Goal: Task Accomplishment & Management: Complete application form

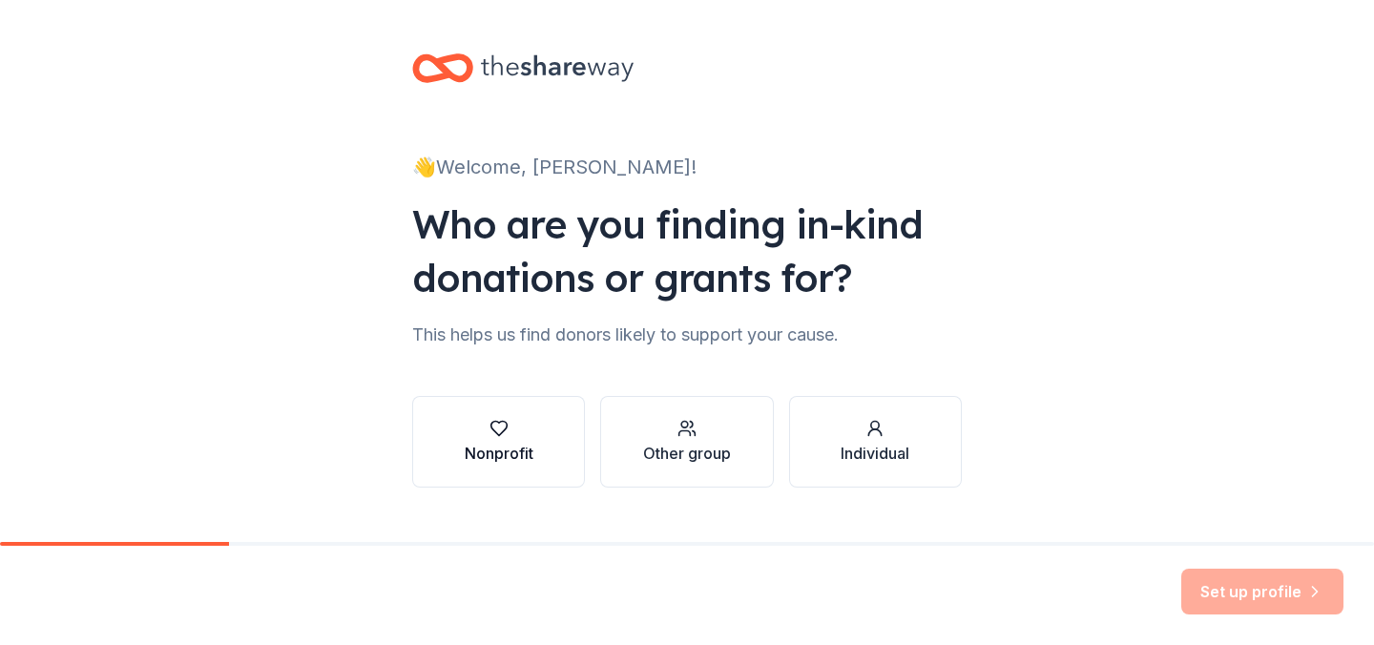
click at [542, 451] on button "Nonprofit" at bounding box center [498, 442] width 173 height 92
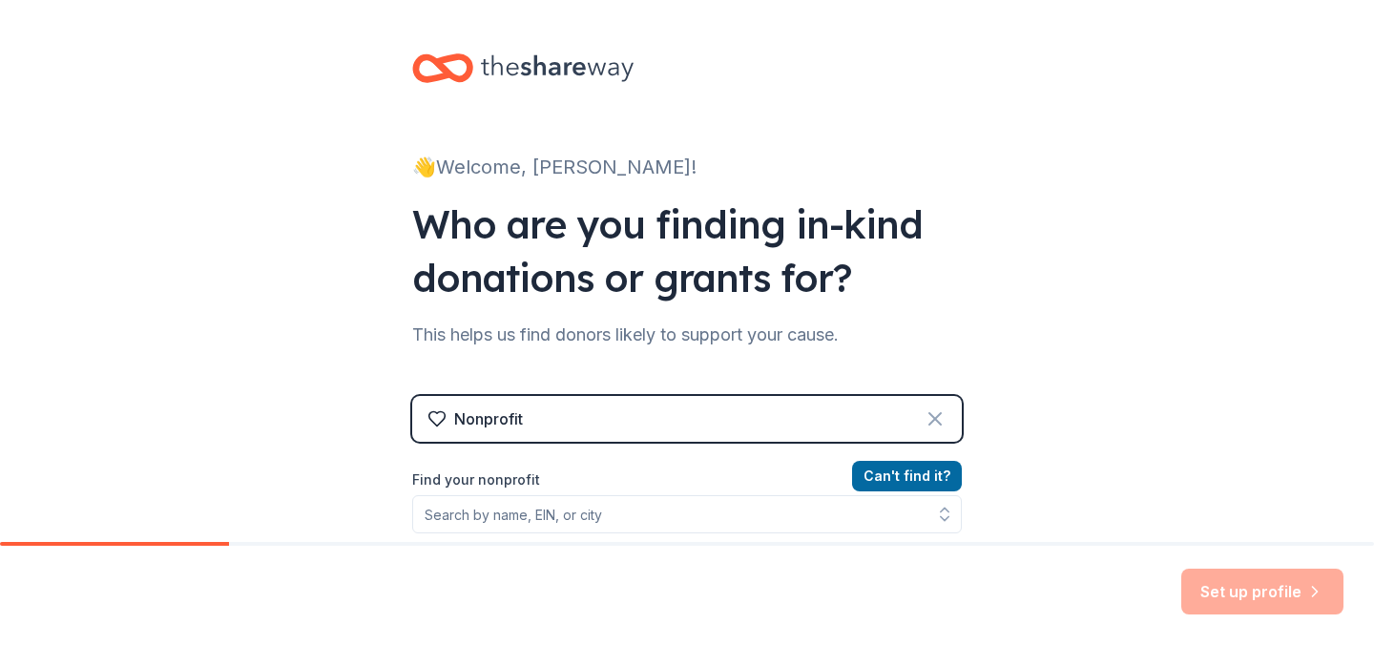
click at [929, 410] on icon at bounding box center [934, 418] width 23 height 23
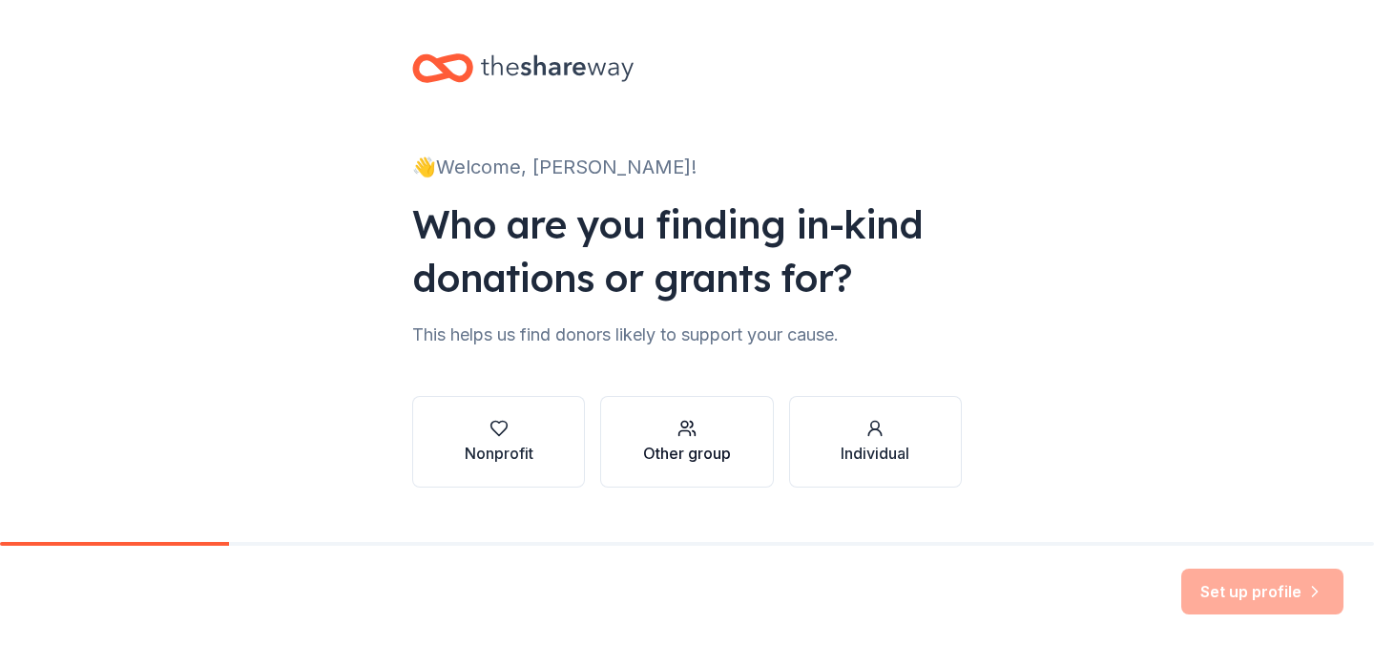
click at [724, 450] on div "Other group" at bounding box center [687, 453] width 88 height 23
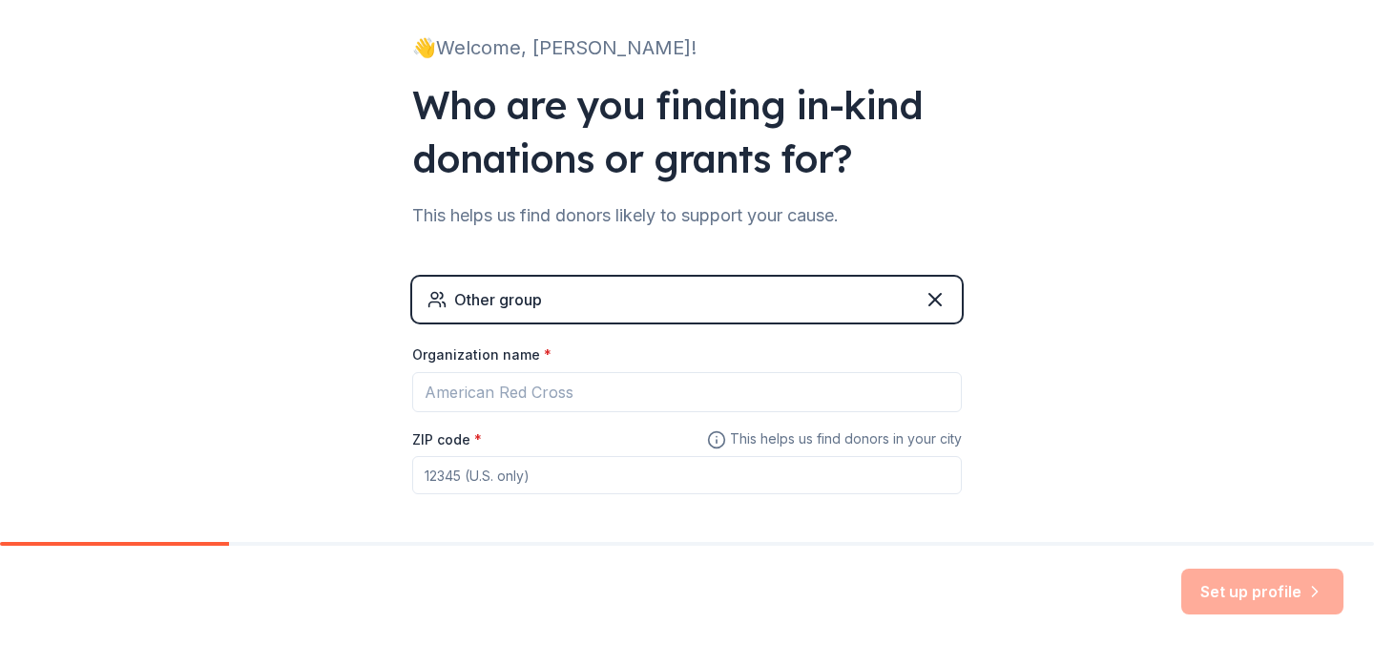
scroll to position [122, 0]
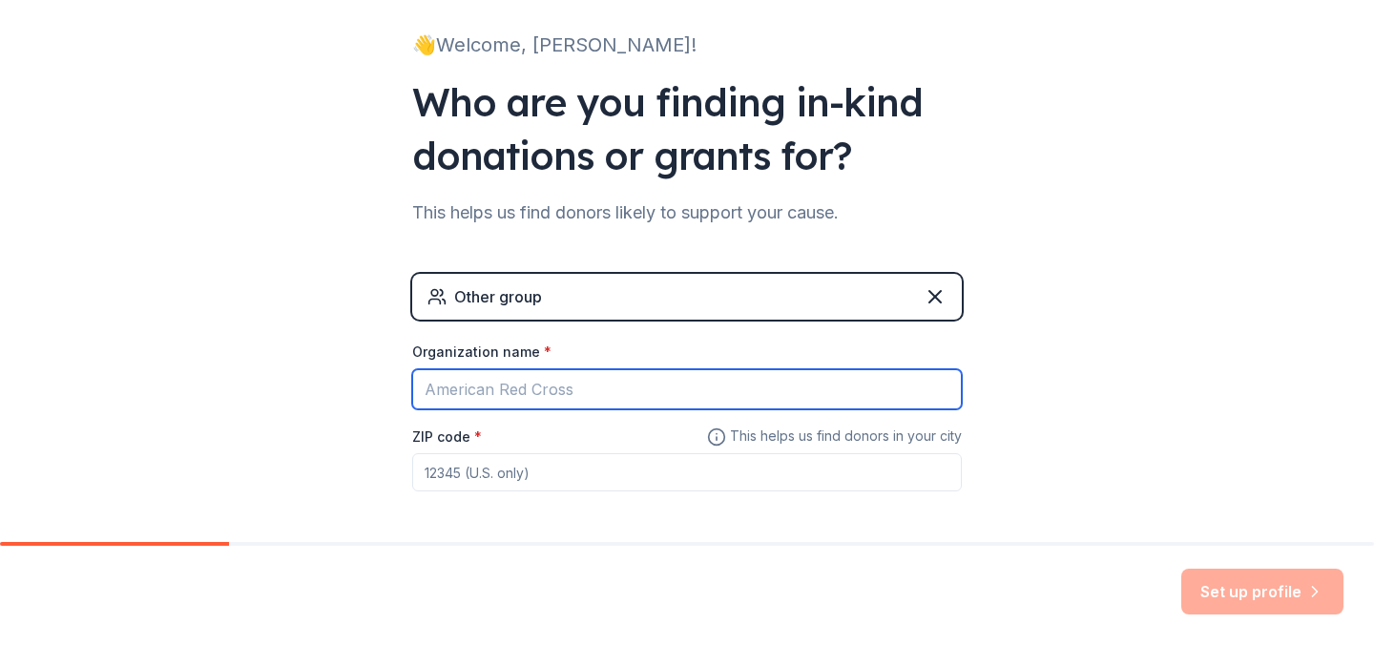
click at [741, 396] on input "Organization name *" at bounding box center [686, 389] width 549 height 40
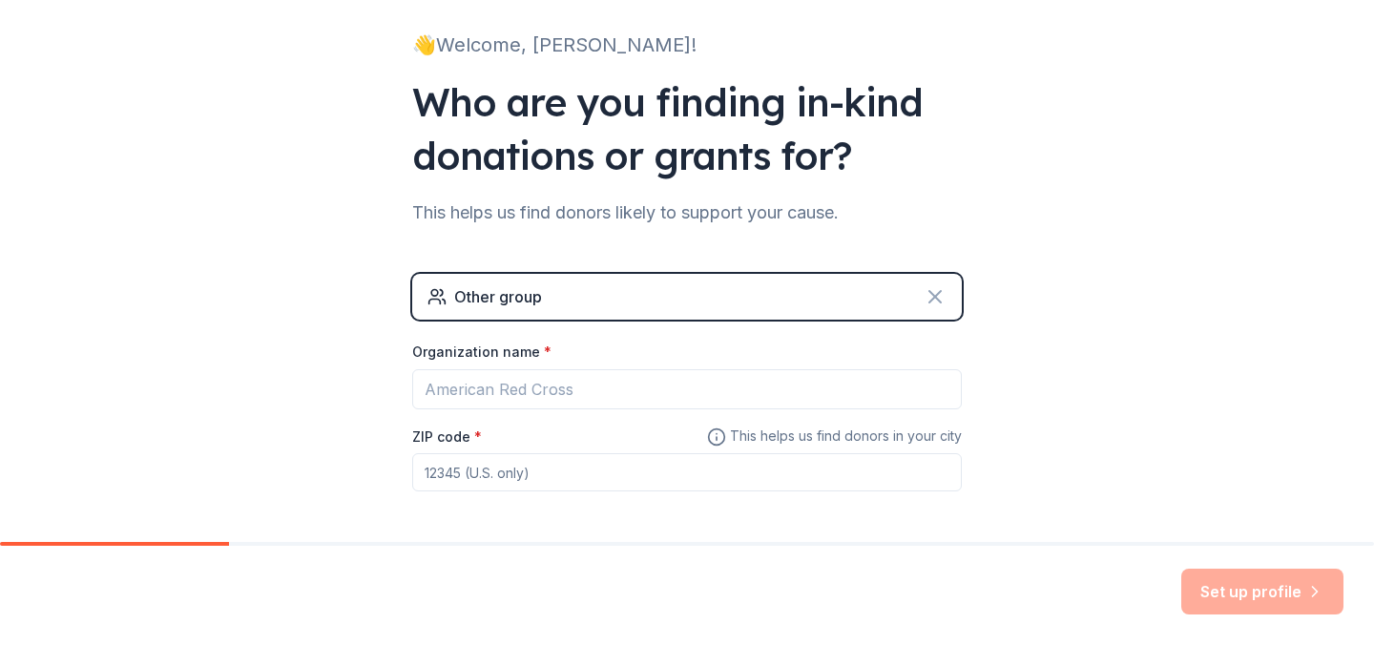
click at [943, 298] on icon at bounding box center [934, 296] width 23 height 23
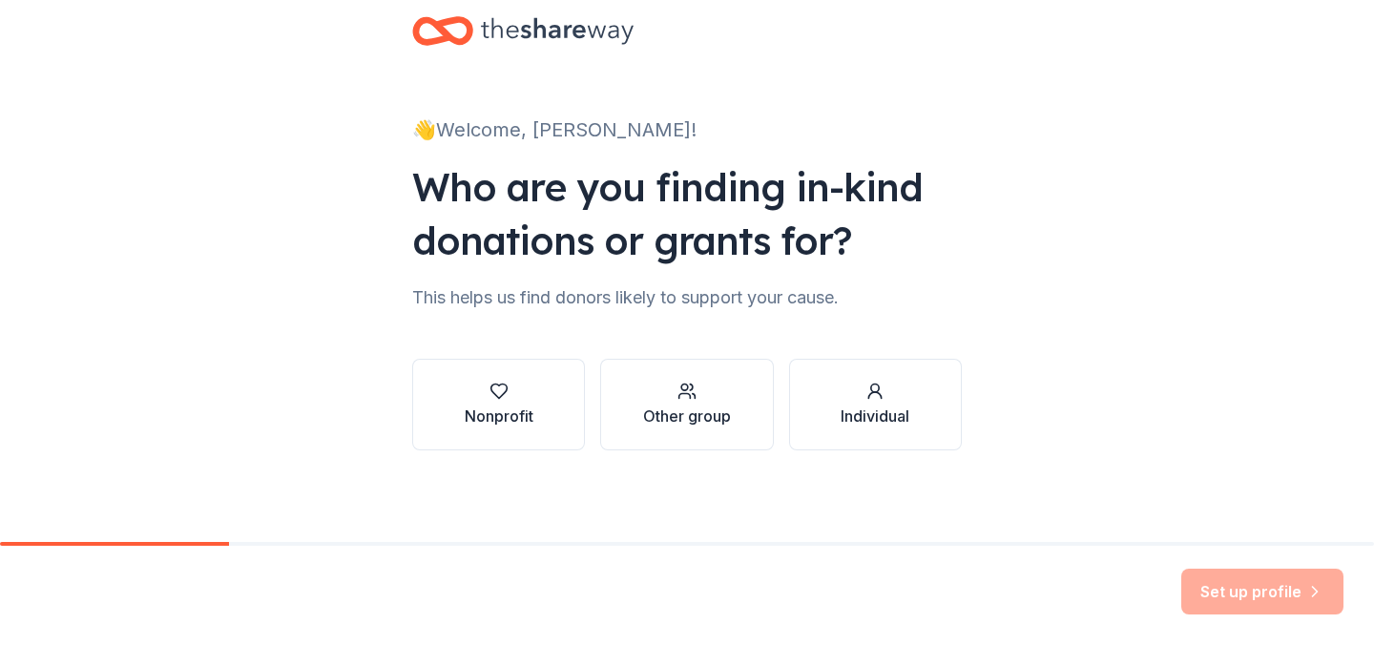
scroll to position [37, 0]
click at [851, 382] on div "button" at bounding box center [874, 391] width 69 height 19
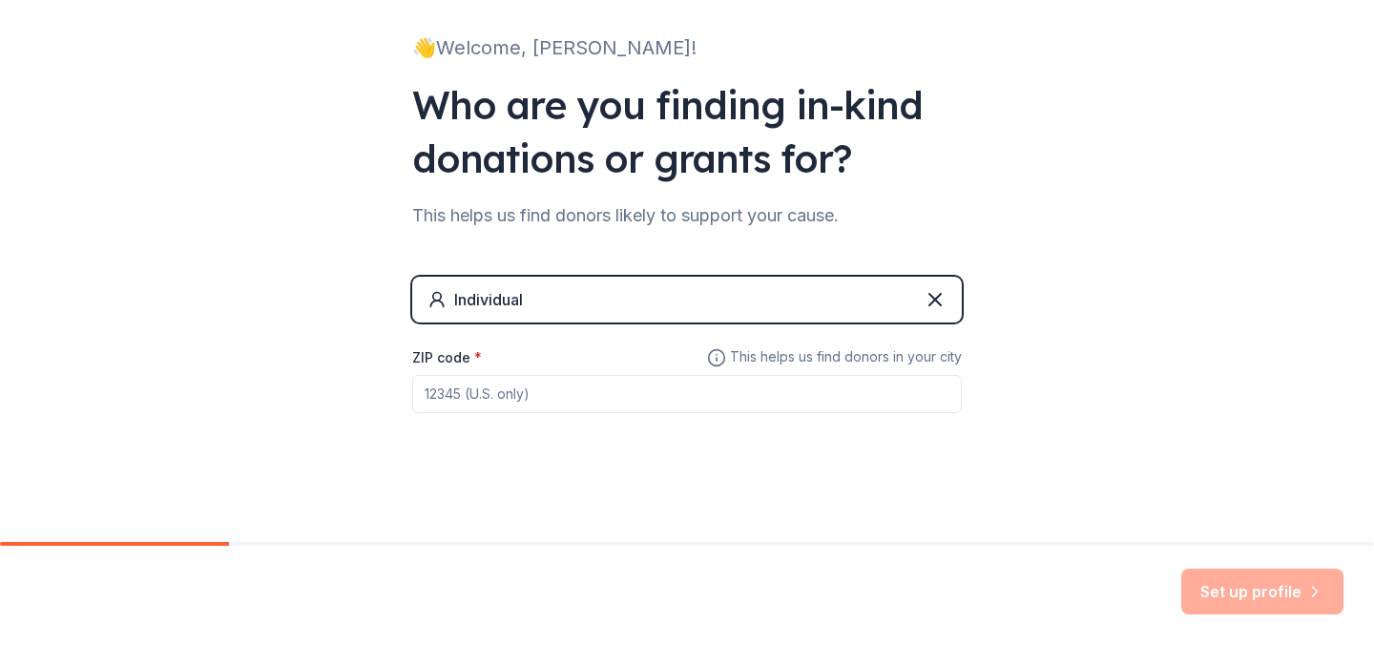
scroll to position [118, 0]
click at [818, 401] on input "ZIP code *" at bounding box center [686, 395] width 549 height 38
type input "03824"
click at [1248, 596] on button "Set up profile" at bounding box center [1262, 591] width 162 height 46
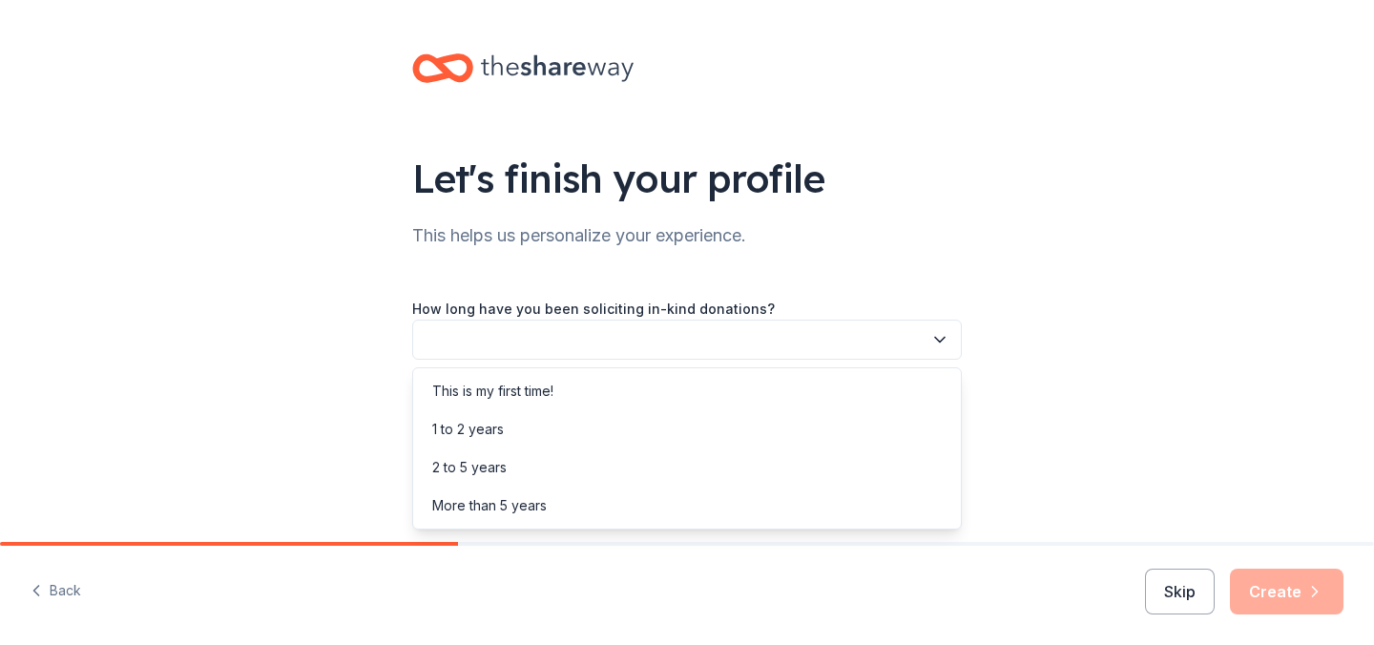
click at [869, 323] on button "button" at bounding box center [686, 340] width 549 height 40
click at [823, 399] on div "This is my first time!" at bounding box center [687, 391] width 540 height 38
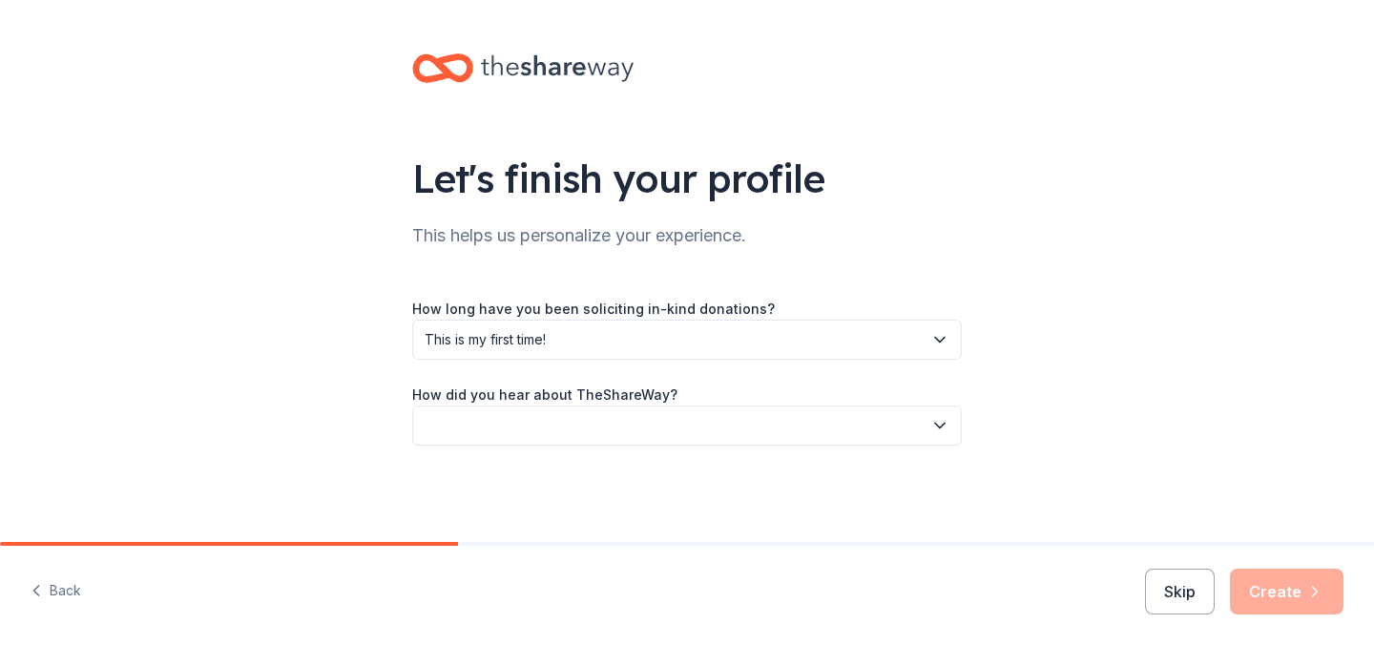
click at [818, 421] on button "button" at bounding box center [686, 425] width 549 height 40
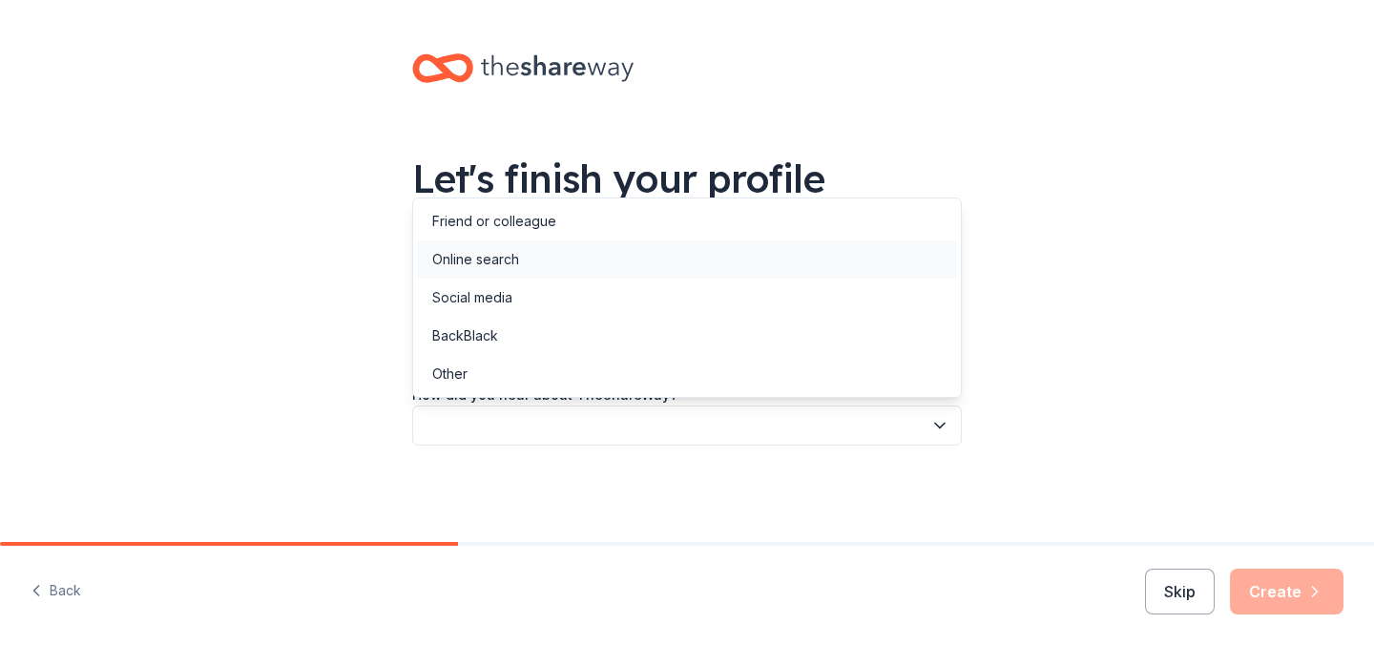
click at [837, 250] on div "Online search" at bounding box center [687, 259] width 540 height 38
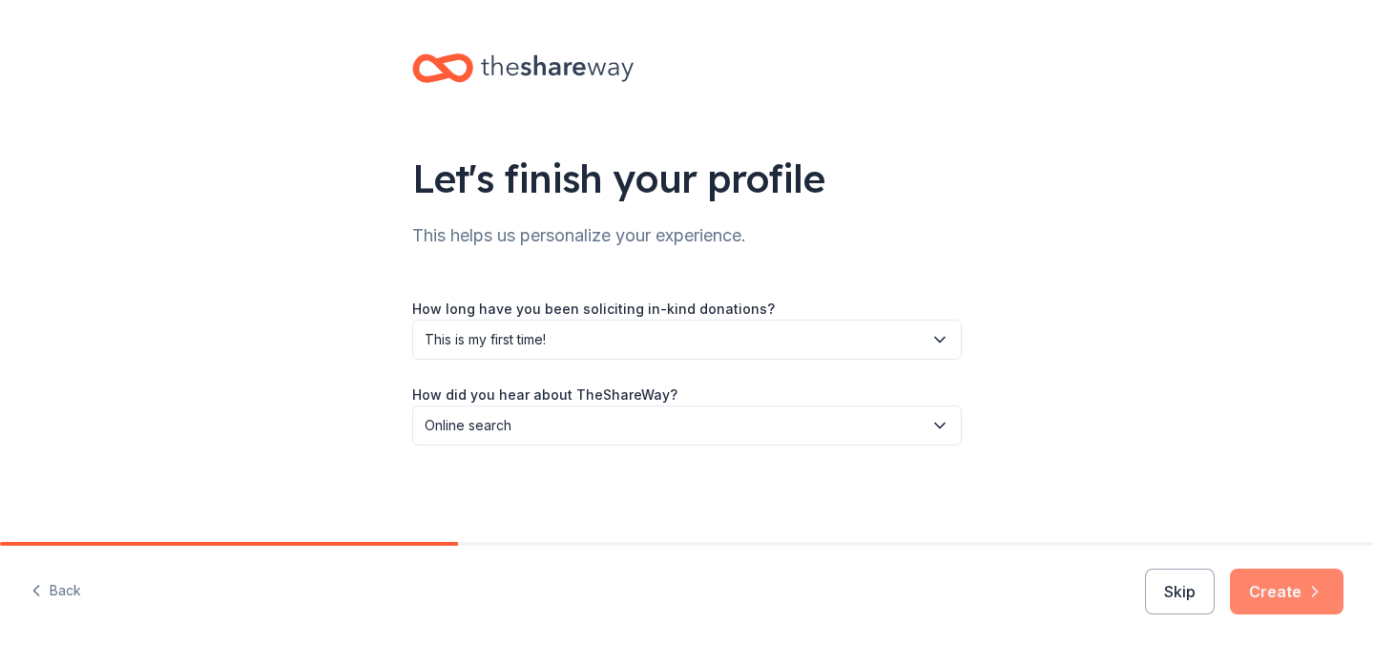
click at [1296, 585] on button "Create" at bounding box center [1286, 591] width 114 height 46
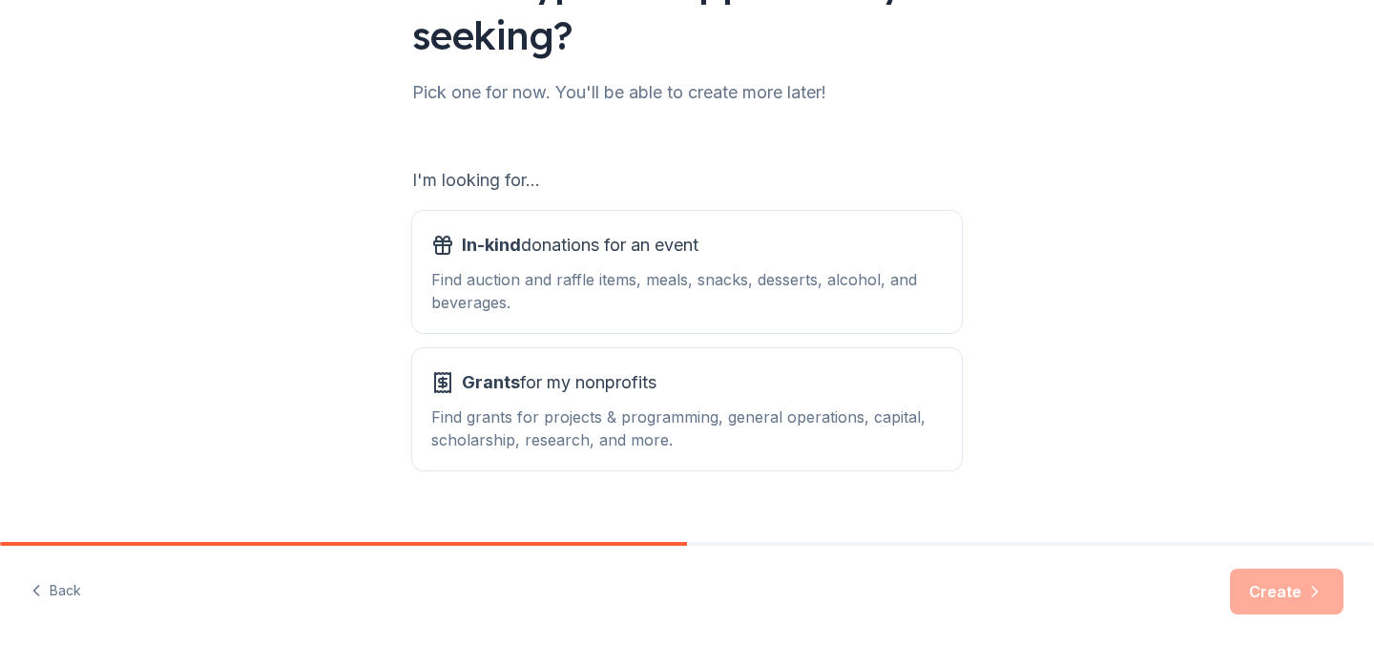
scroll to position [228, 0]
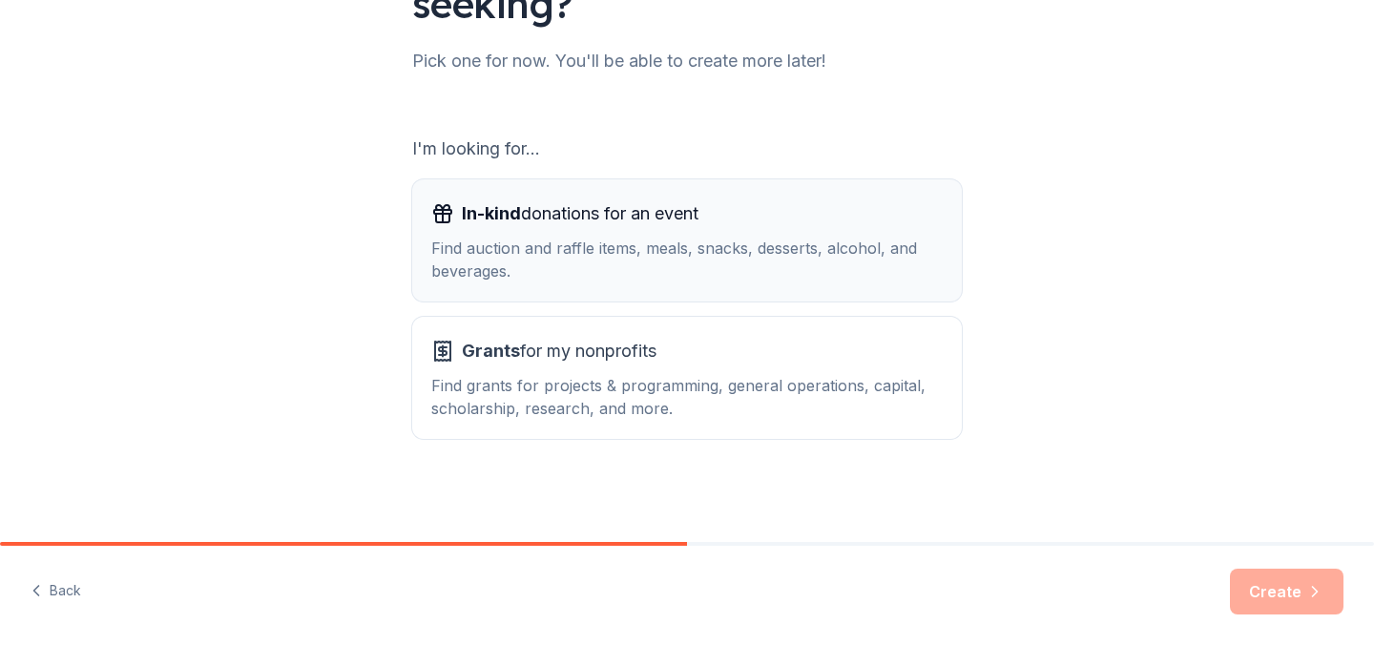
click at [886, 248] on div "Find auction and raffle items, meals, snacks, desserts, alcohol, and beverages." at bounding box center [686, 260] width 511 height 46
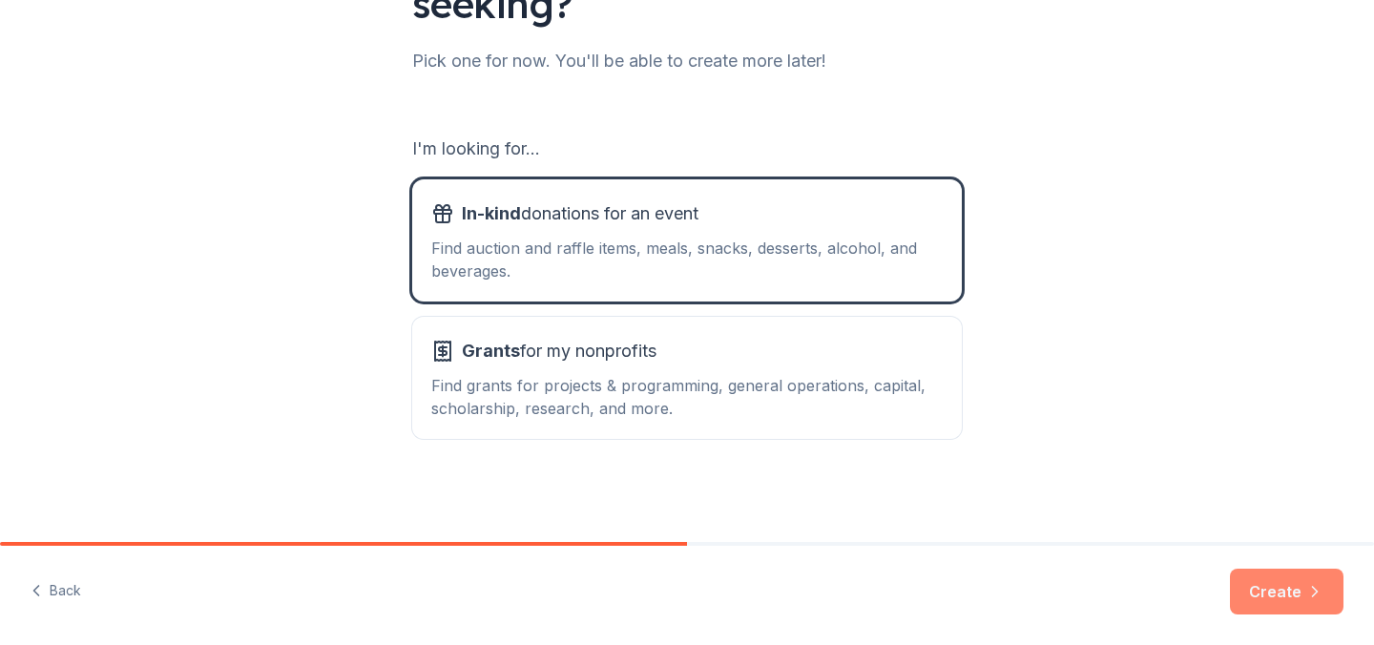
click at [1270, 580] on button "Create" at bounding box center [1286, 591] width 114 height 46
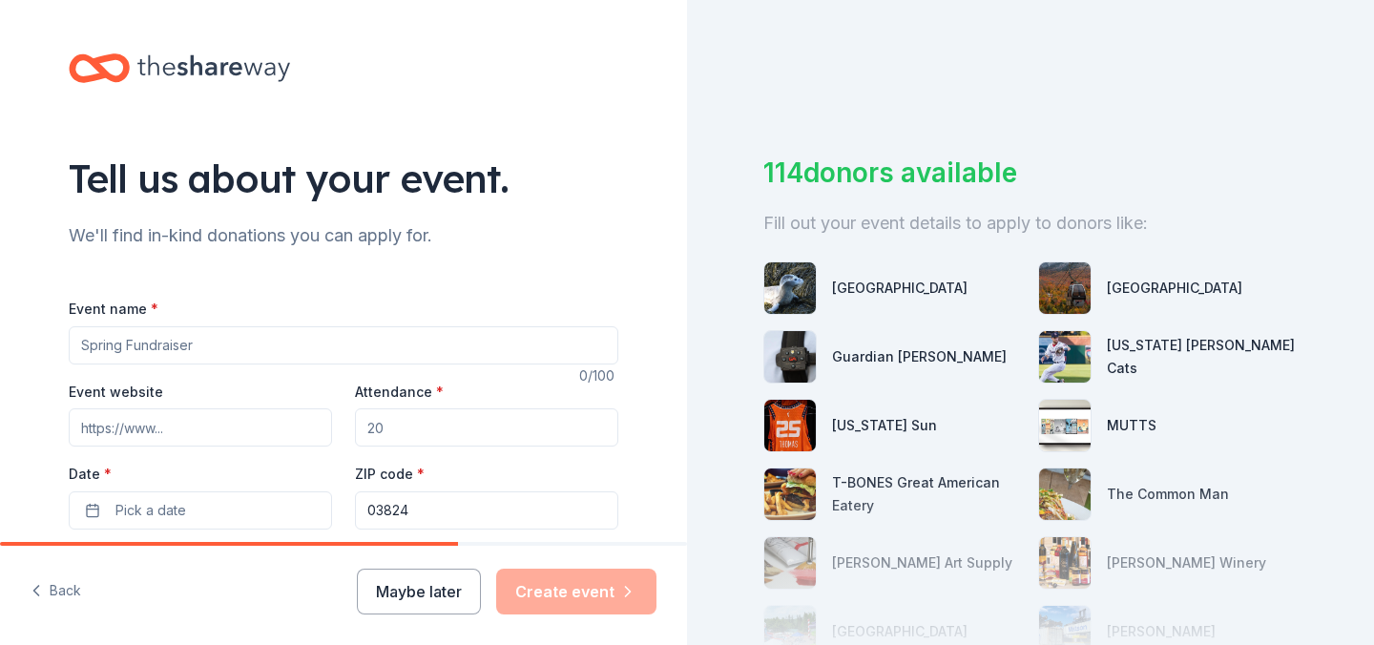
click at [527, 345] on input "Event name *" at bounding box center [343, 345] width 549 height 38
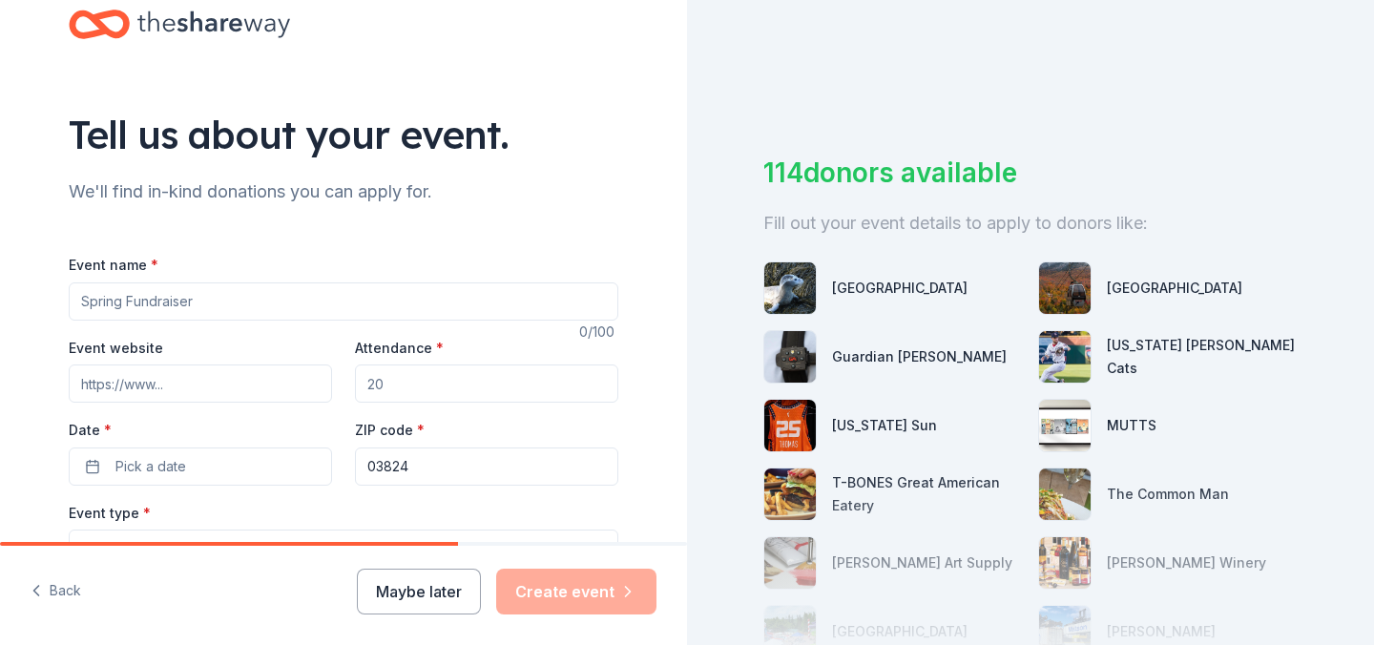
scroll to position [49, 0]
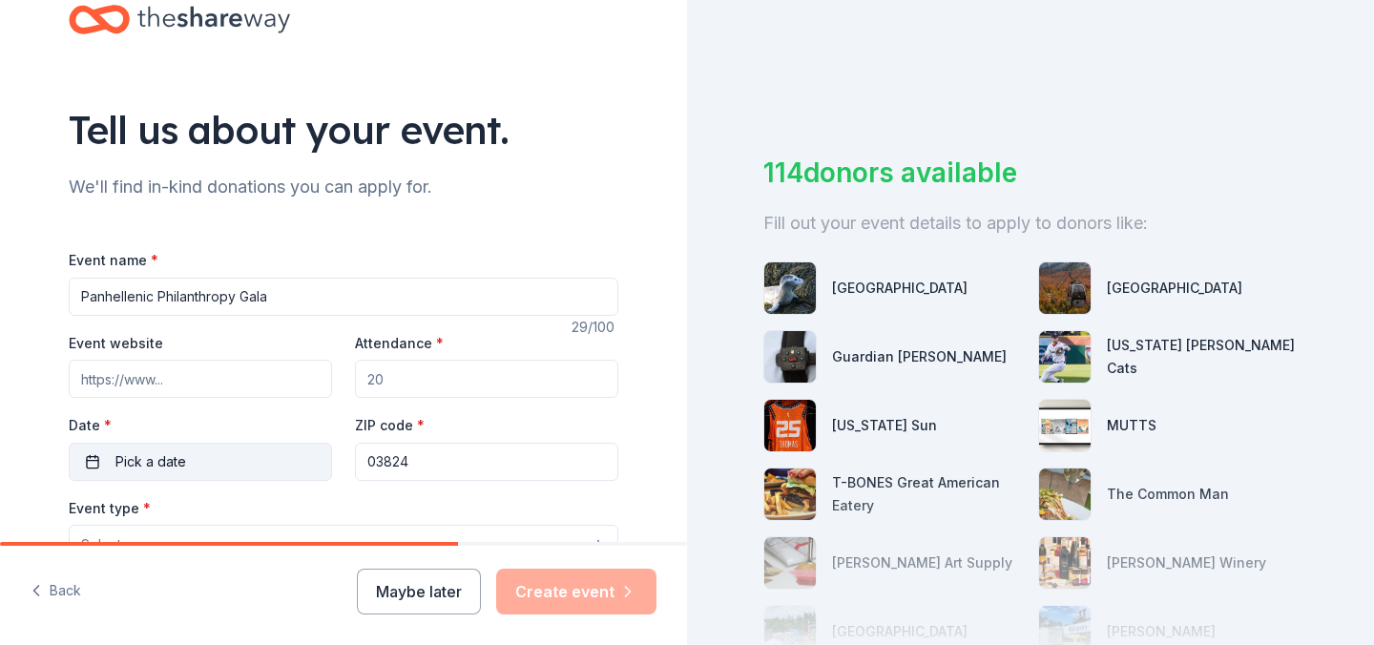
type input "Panhellenic Philanthropy Gala"
click at [223, 460] on button "Pick a date" at bounding box center [200, 462] width 263 height 38
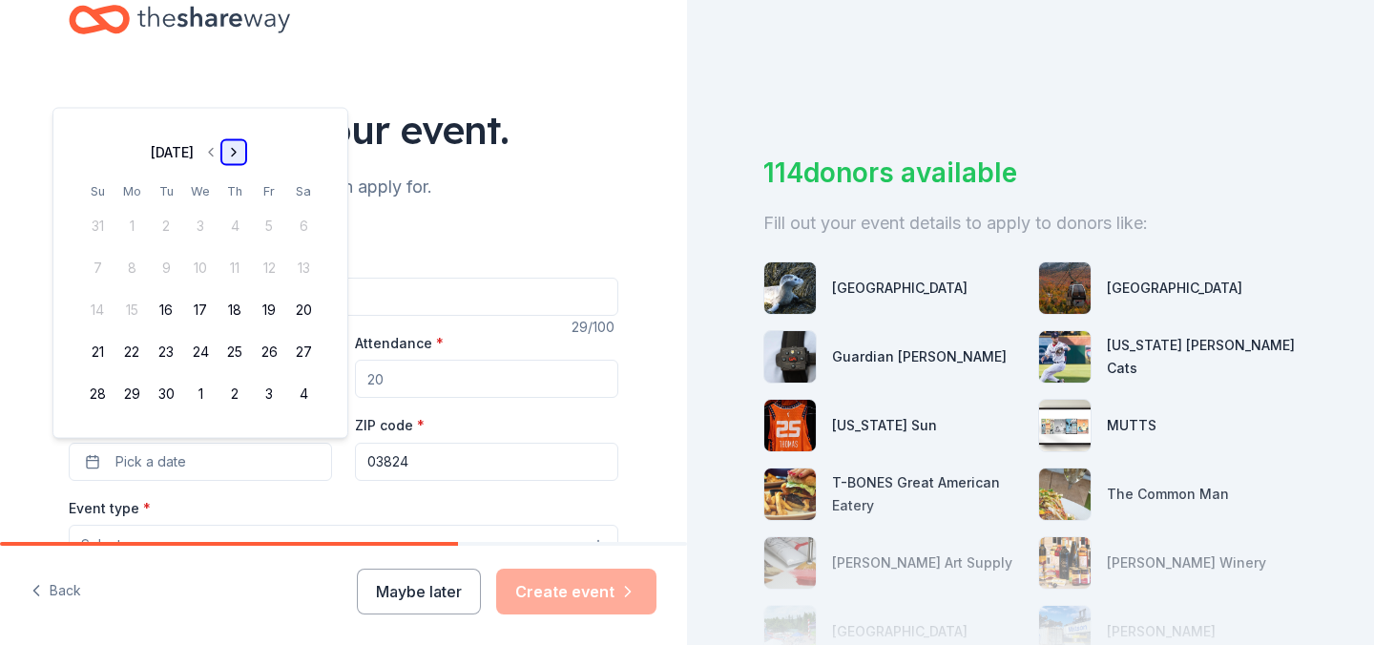
click at [247, 154] on button "Go to next month" at bounding box center [233, 152] width 27 height 27
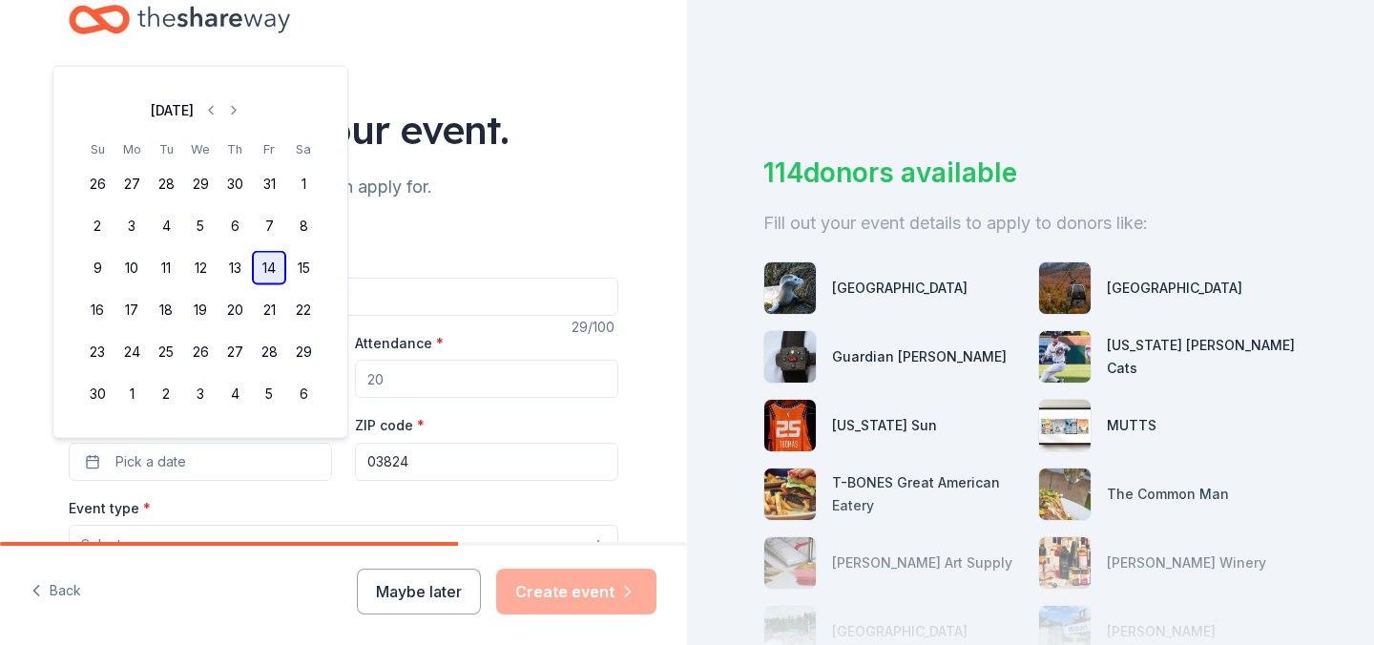
click at [276, 266] on button "14" at bounding box center [269, 268] width 34 height 34
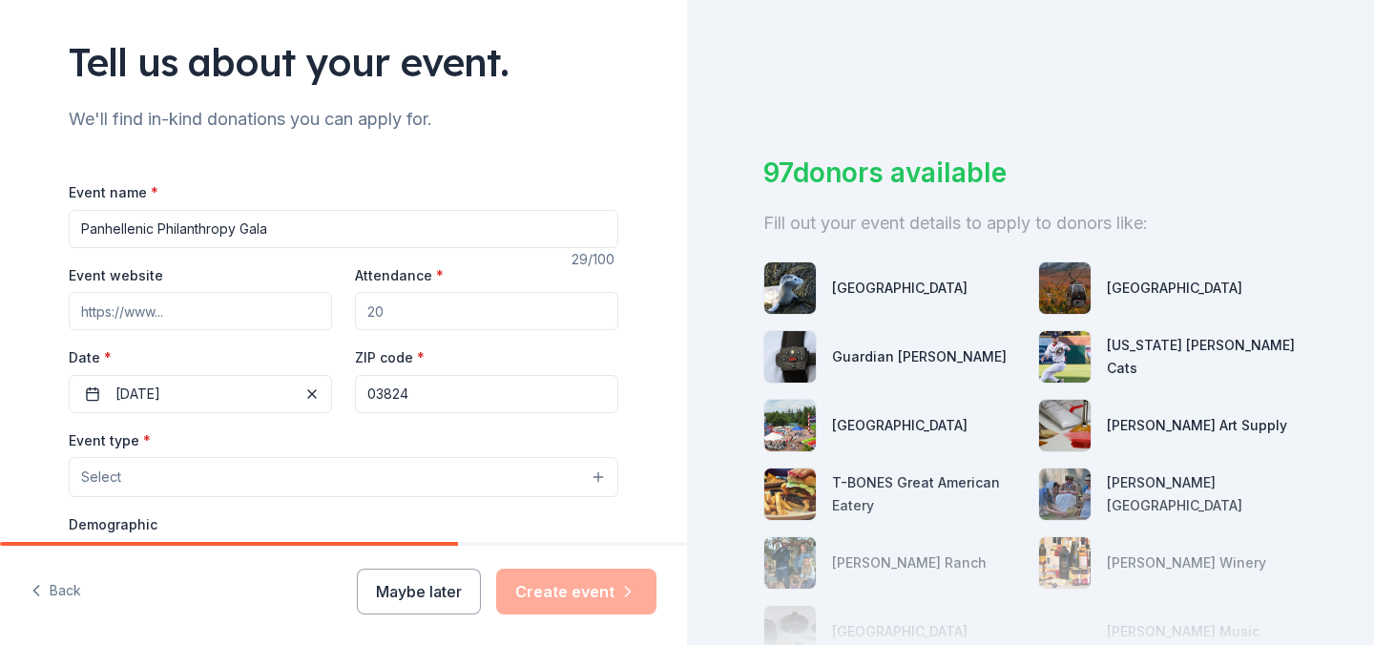
scroll to position [180, 0]
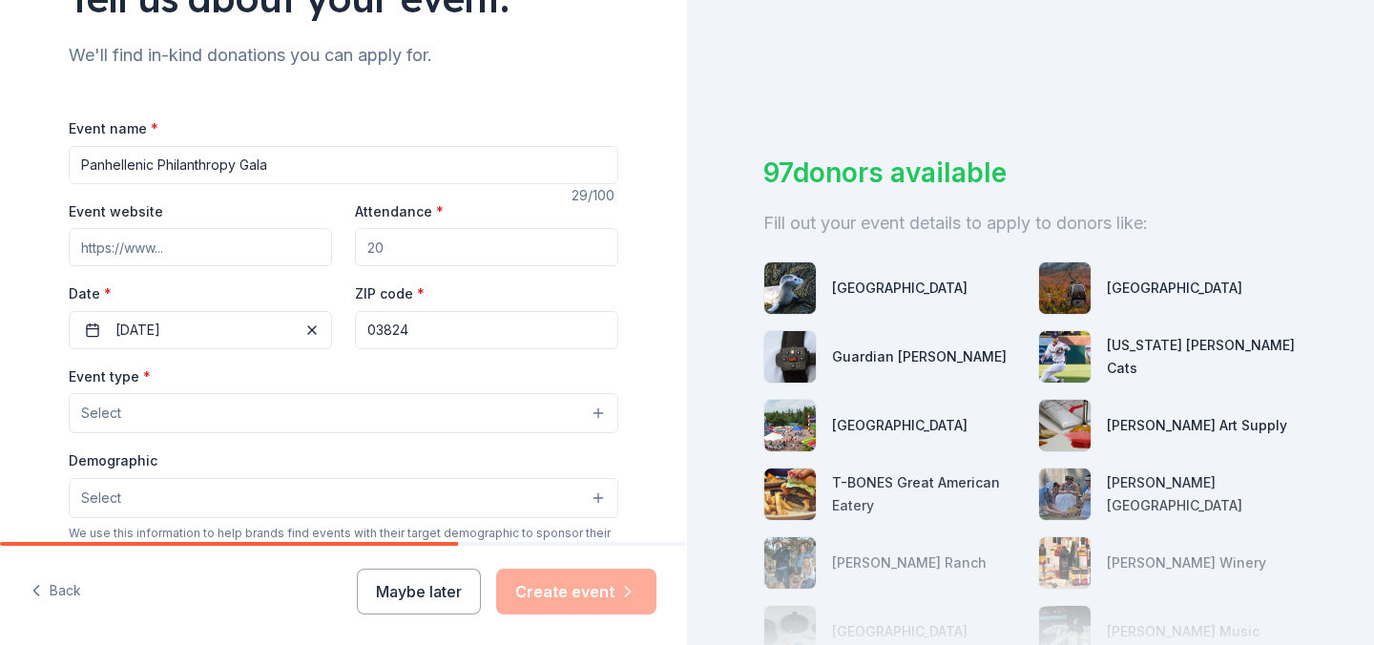
click at [469, 414] on button "Select" at bounding box center [343, 413] width 549 height 40
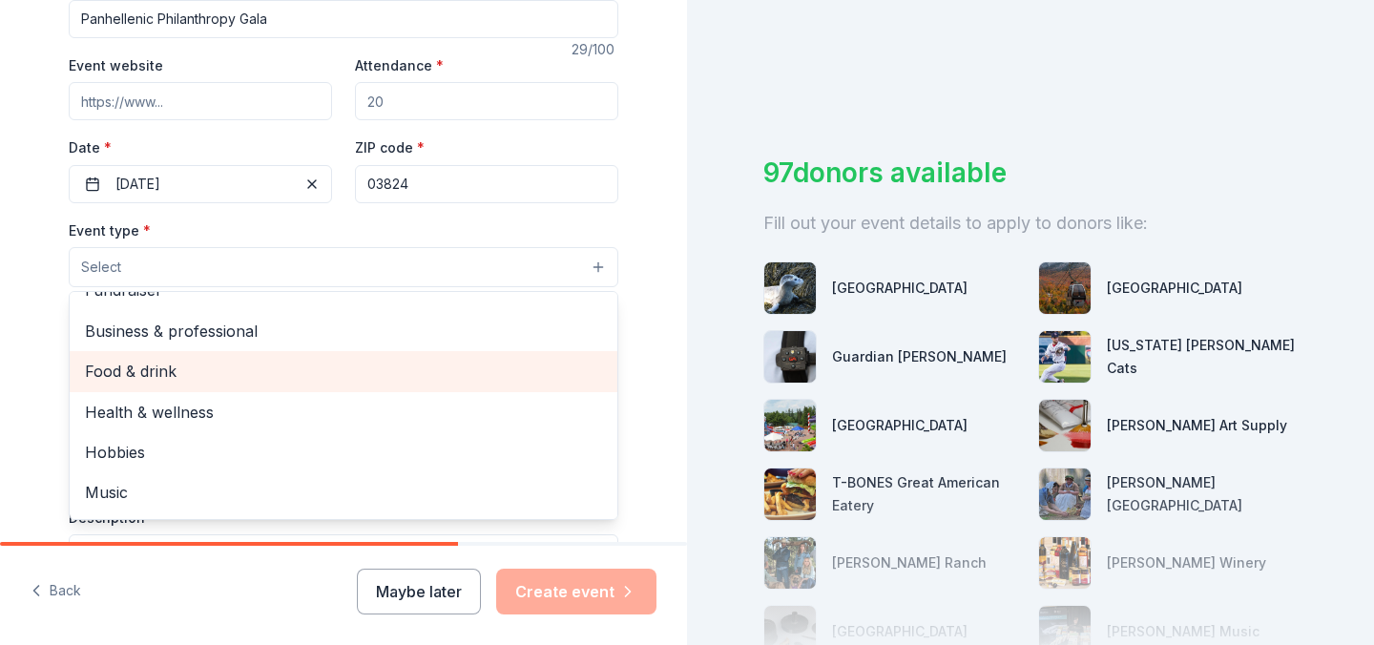
scroll to position [14, 0]
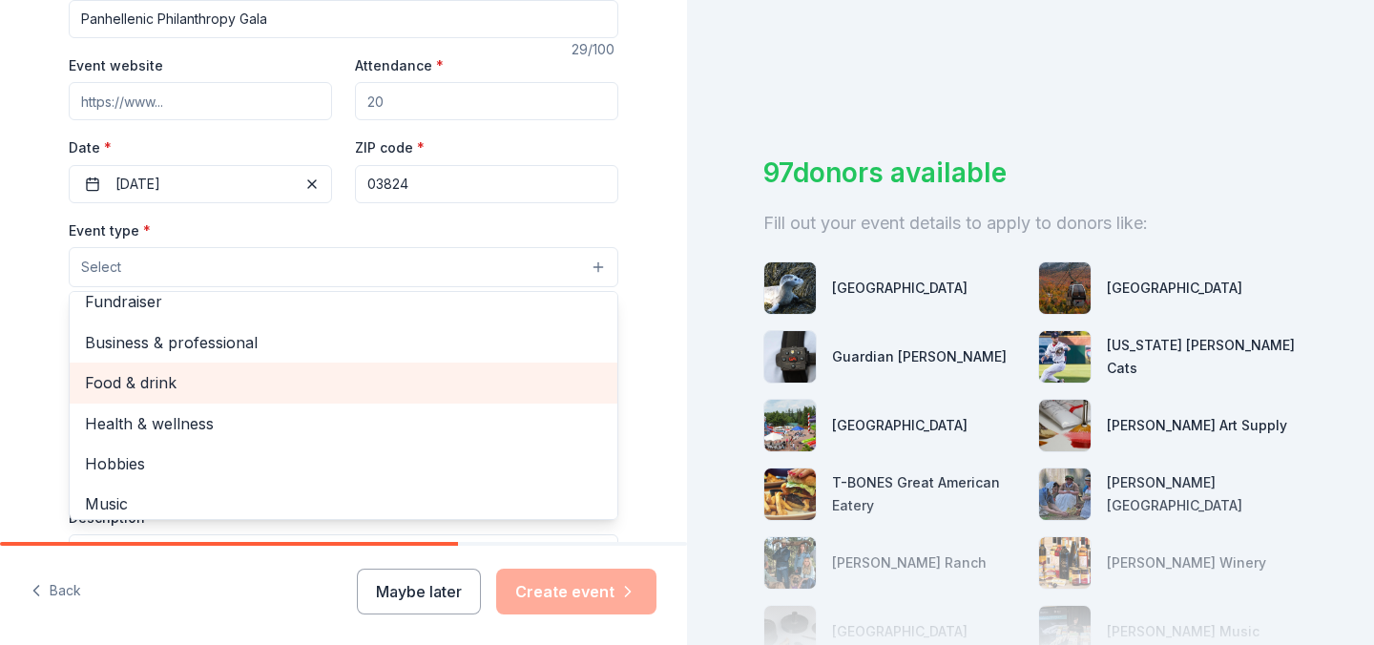
click at [320, 372] on span "Food & drink" at bounding box center [343, 382] width 517 height 25
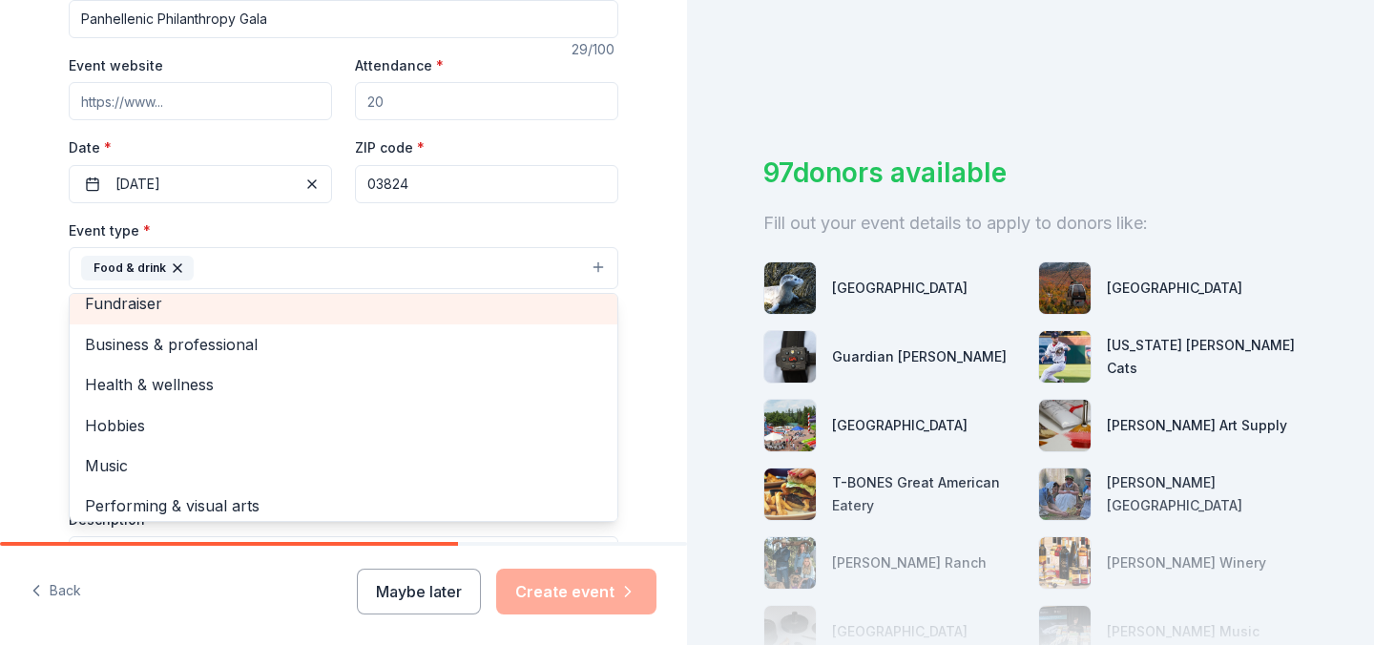
click at [392, 309] on span "Fundraiser" at bounding box center [343, 303] width 517 height 25
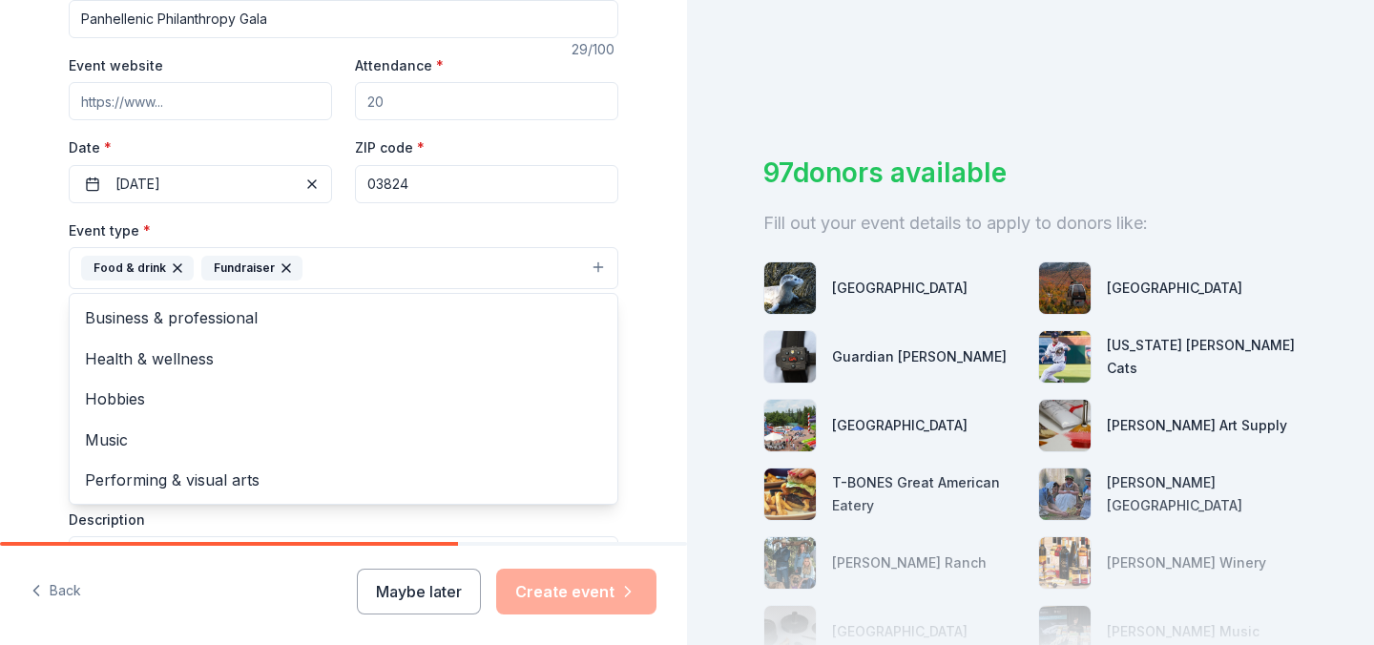
click at [666, 304] on div "Tell us about your event. We'll find in-kind donations you can apply for. Event…" at bounding box center [343, 309] width 687 height 1271
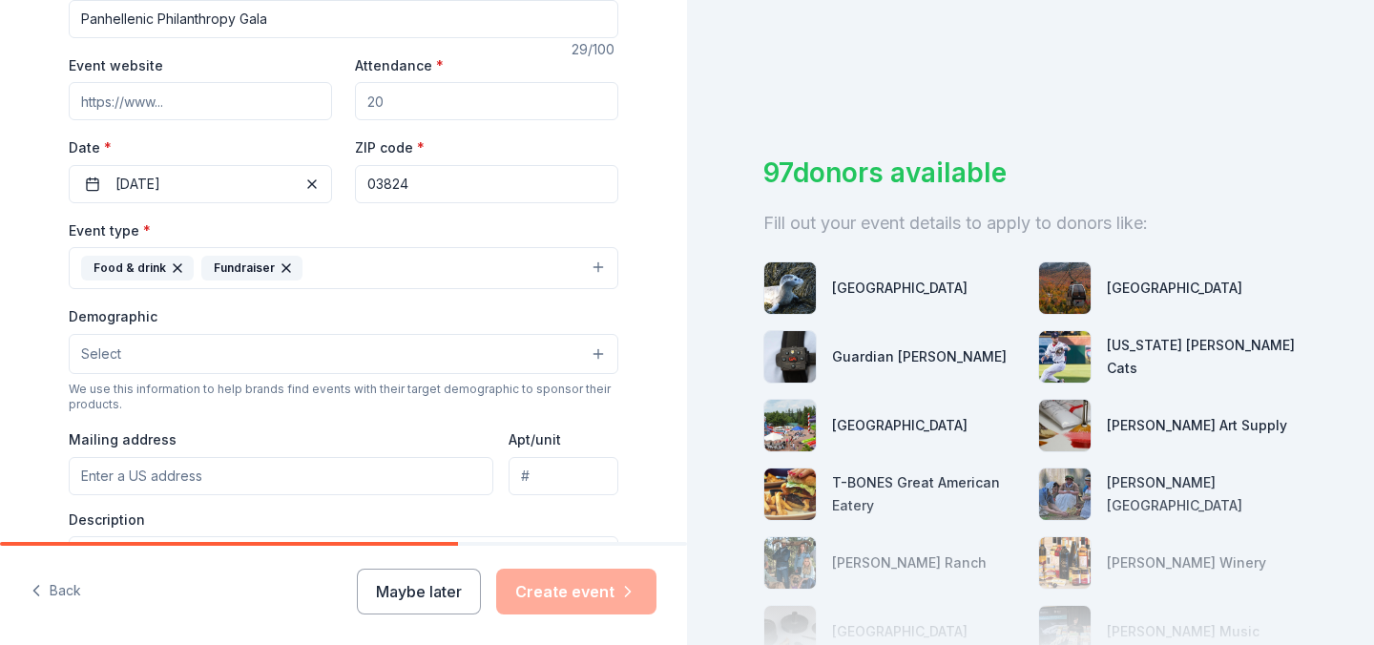
click at [573, 334] on button "Select" at bounding box center [343, 354] width 549 height 40
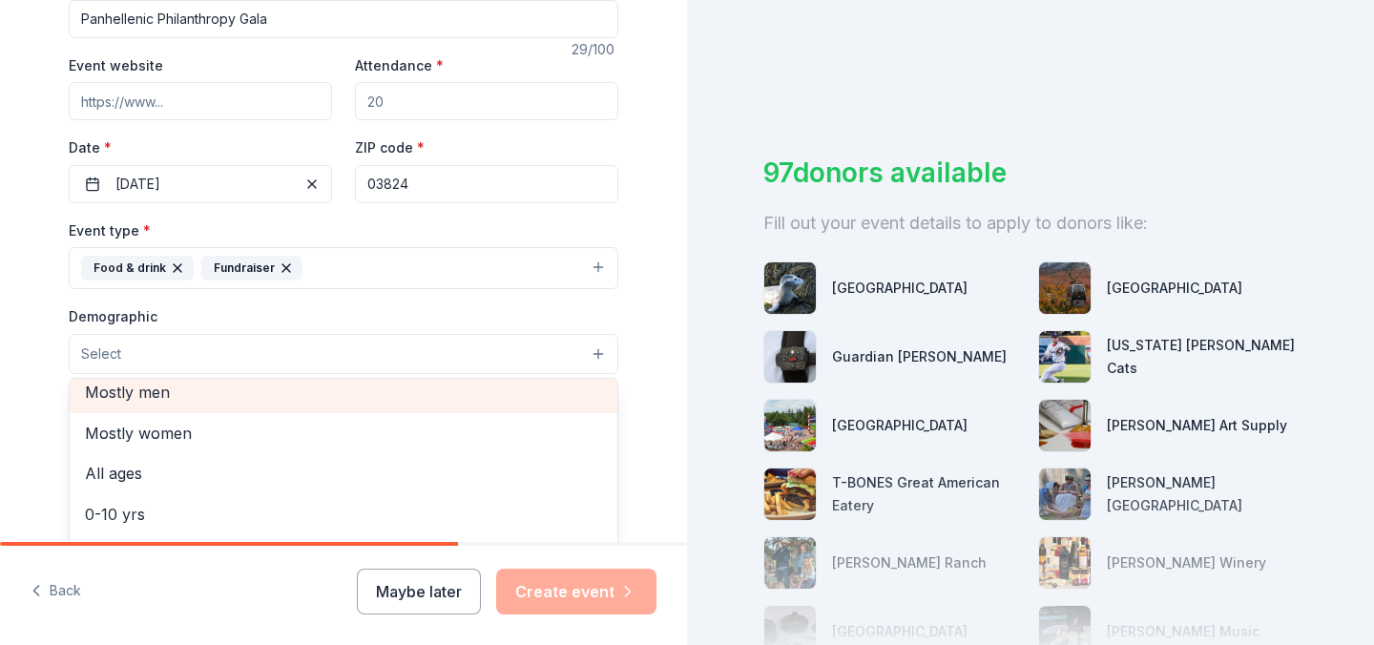
scroll to position [56, 0]
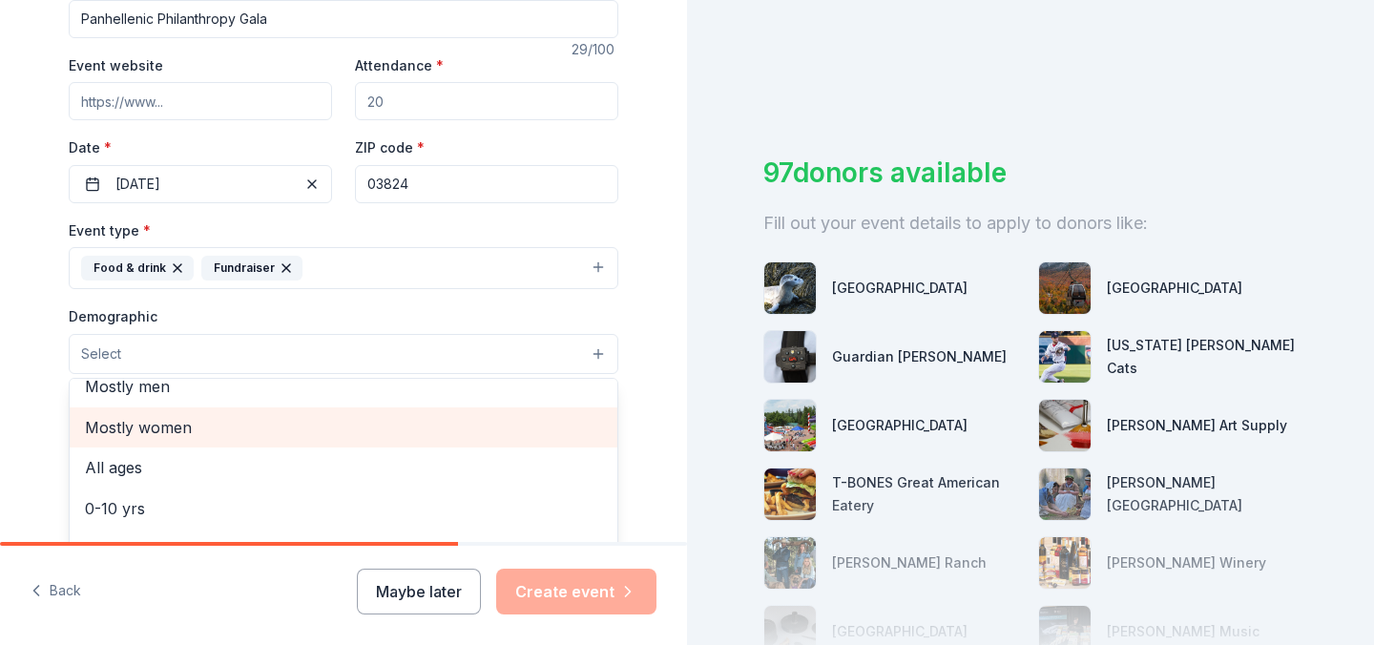
click at [465, 435] on span "Mostly women" at bounding box center [343, 427] width 517 height 25
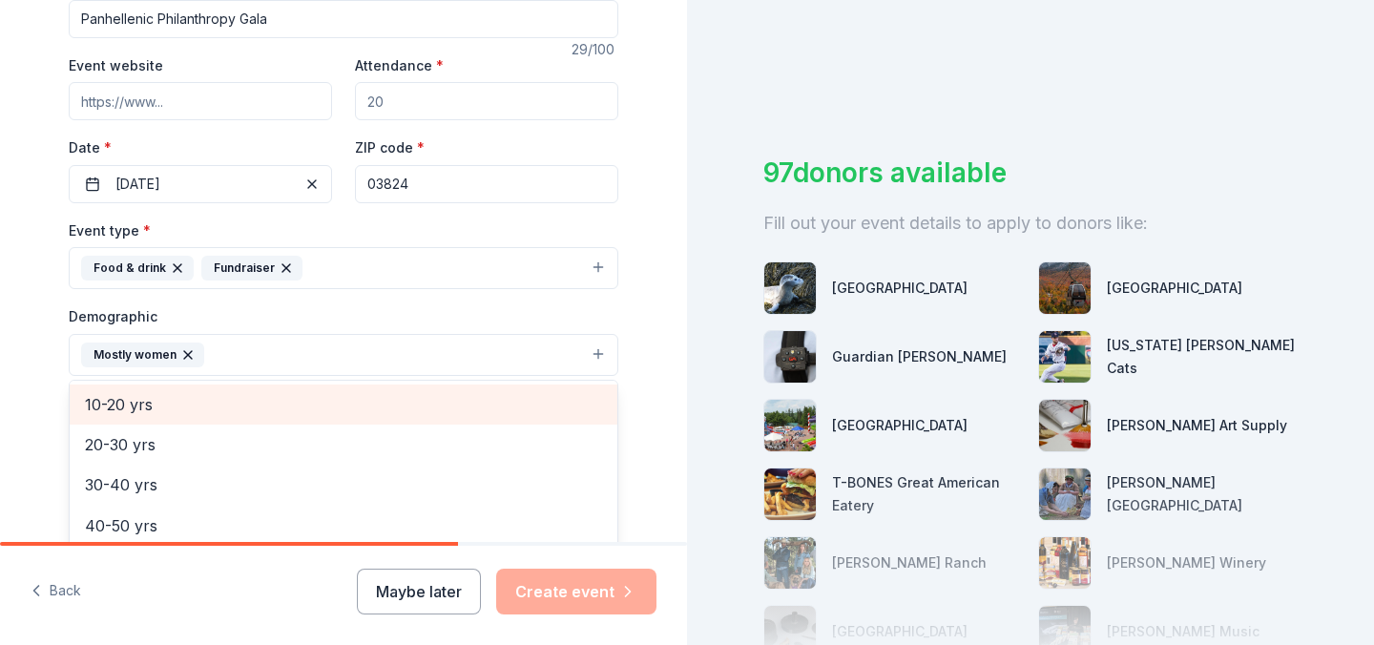
scroll to position [166, 0]
click at [418, 411] on span "10-20 yrs" at bounding box center [343, 400] width 517 height 25
click at [413, 408] on span "20-30 yrs" at bounding box center [343, 401] width 517 height 25
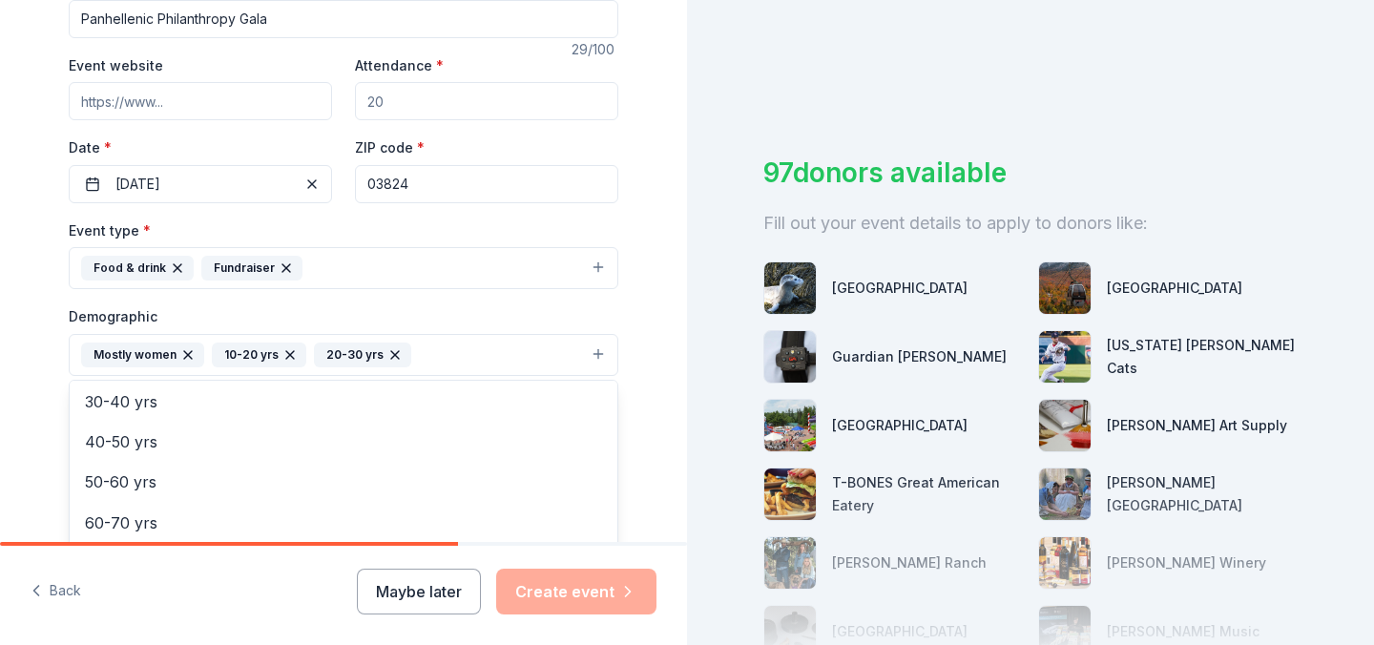
click at [659, 403] on div "Tell us about your event. We'll find in-kind donations you can apply for. Event…" at bounding box center [343, 310] width 687 height 1273
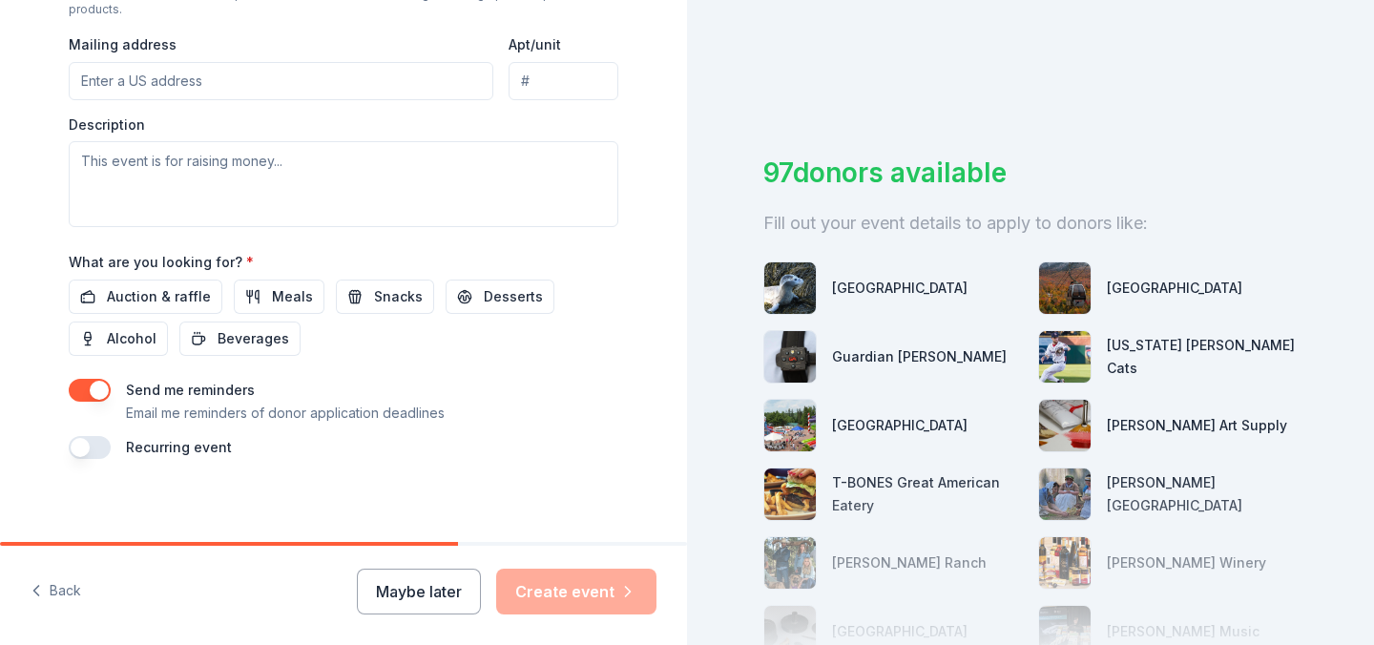
scroll to position [732, 0]
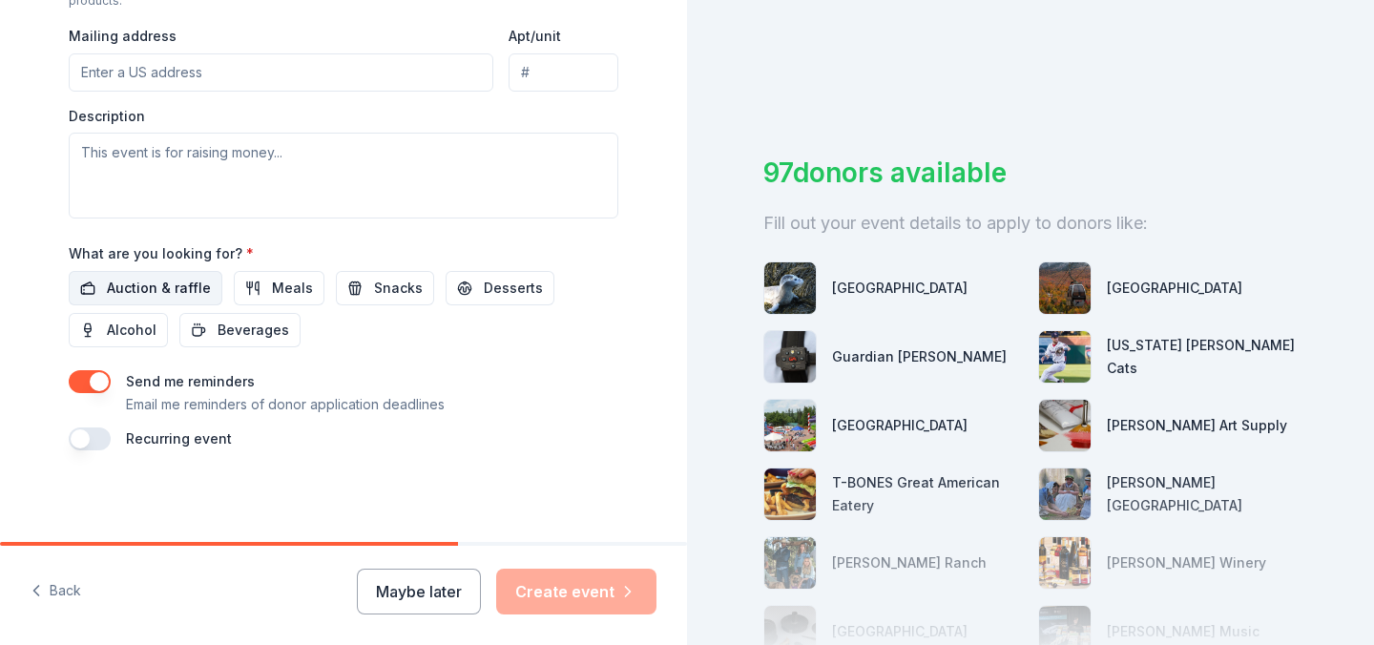
click at [195, 287] on span "Auction & raffle" at bounding box center [159, 288] width 104 height 23
click at [374, 287] on span "Snacks" at bounding box center [398, 288] width 49 height 23
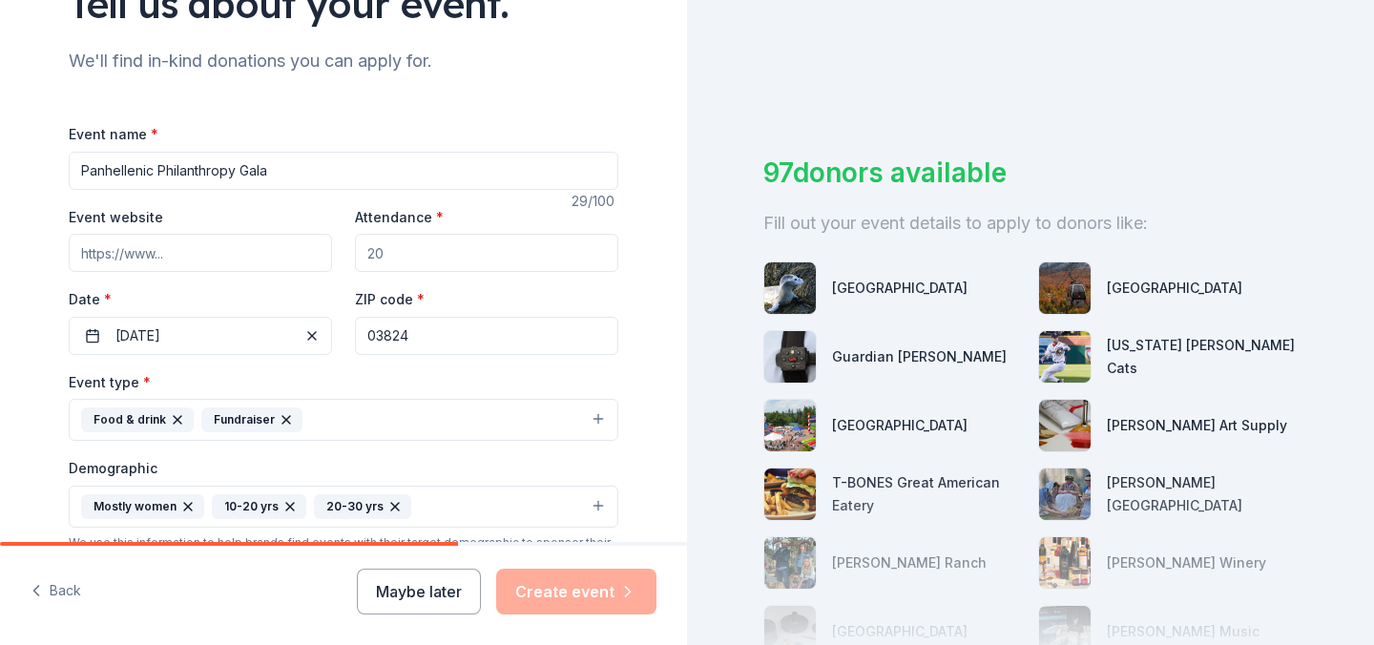
scroll to position [176, 0]
click at [546, 248] on input "Attendance *" at bounding box center [486, 252] width 263 height 38
type input "3"
type input "250"
click at [698, 314] on div "97 donors available Fill out your event details to apply to donors like: Seacoa…" at bounding box center [1030, 322] width 687 height 645
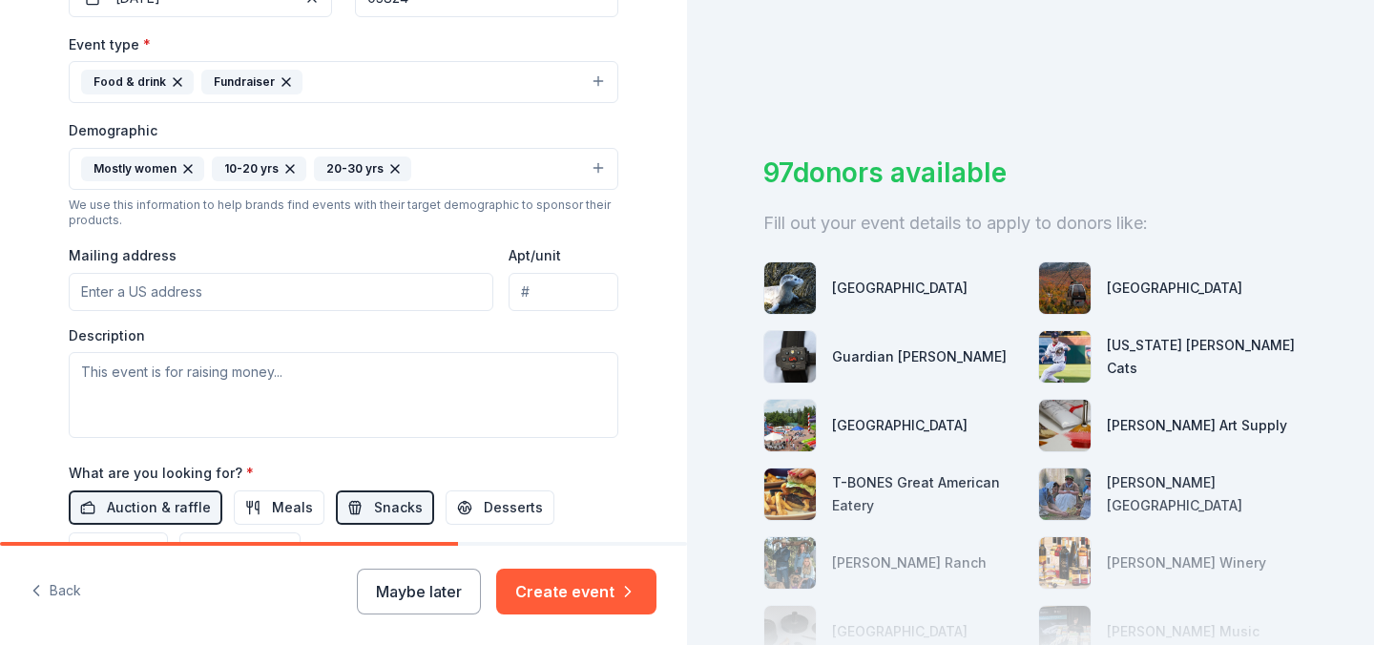
scroll to position [518, 0]
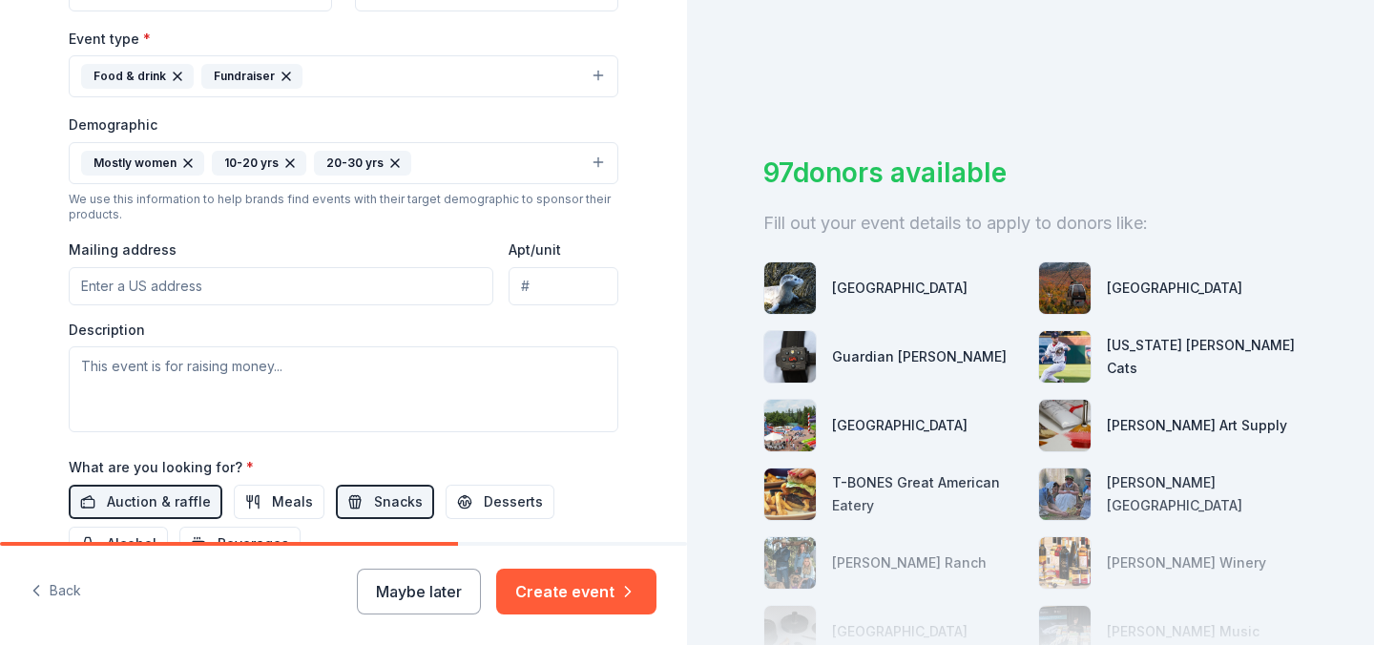
click at [424, 294] on input "Mailing address" at bounding box center [281, 286] width 424 height 38
type input "3 Strafford Avenue"
click at [431, 388] on textarea at bounding box center [343, 389] width 549 height 86
paste textarea "we are hosting a raffle to raise funds for our cause, which builds schools in c…"
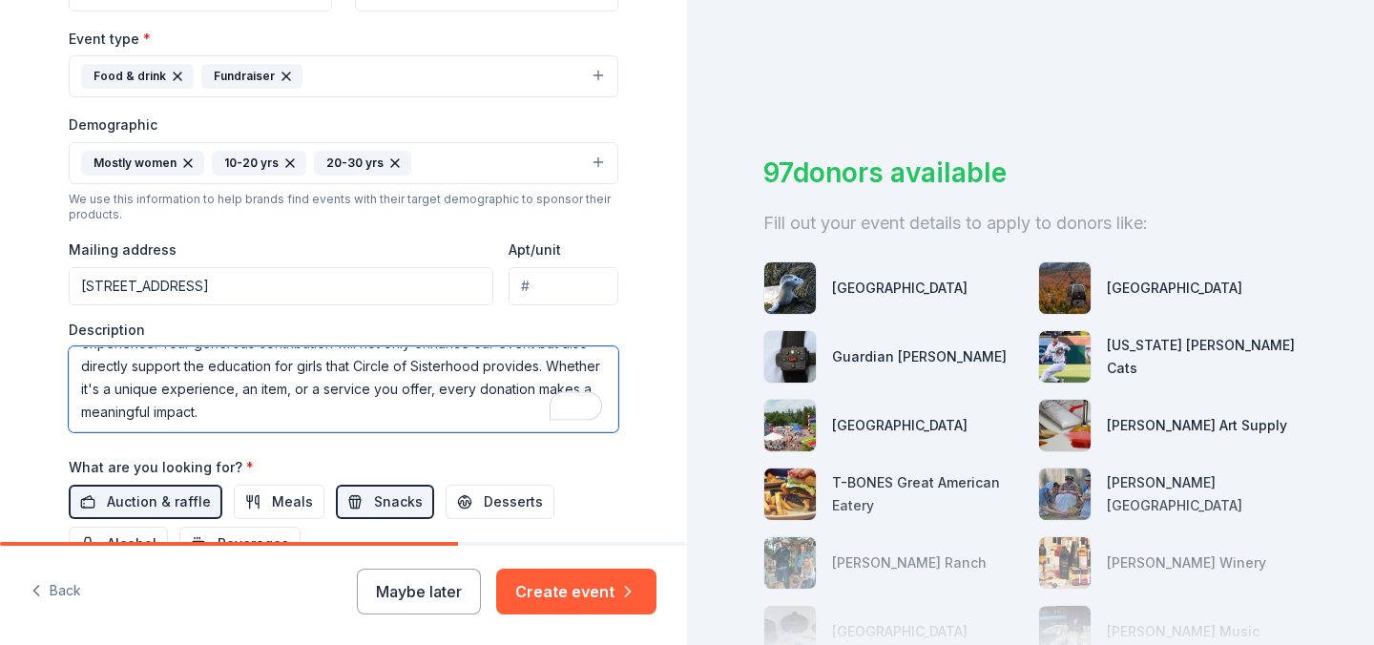
scroll to position [0, 0]
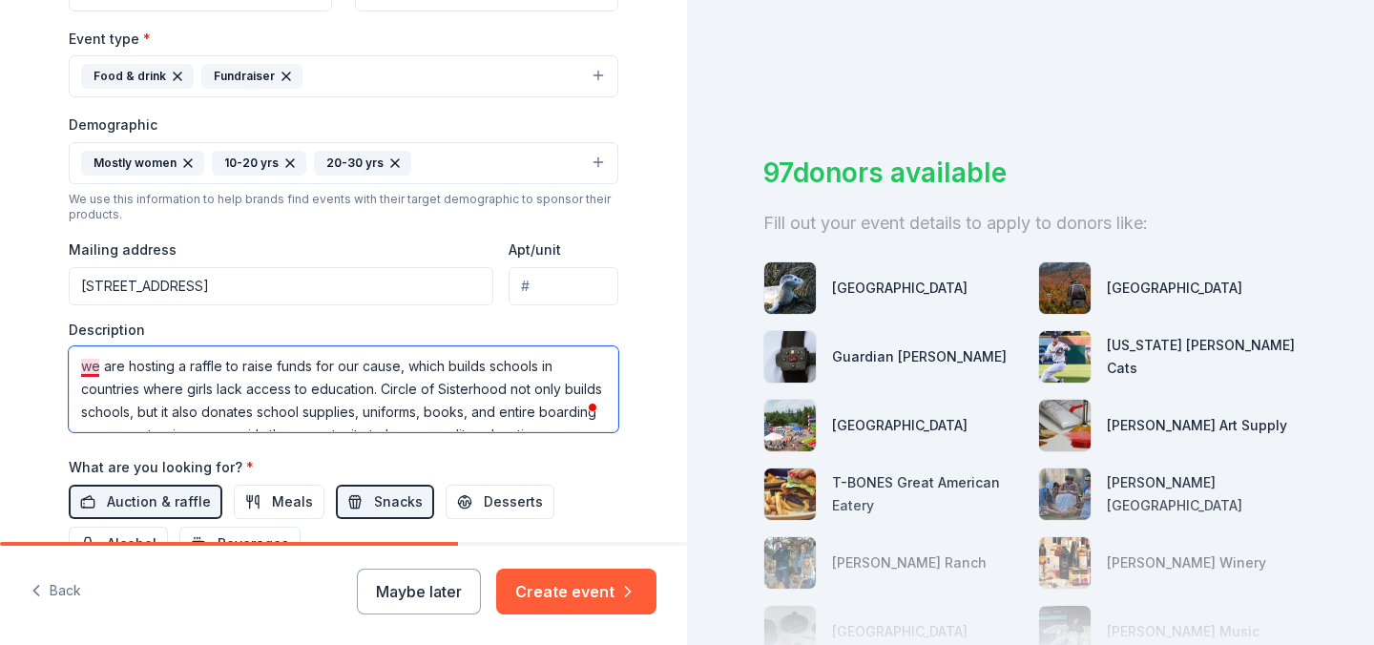
click at [91, 365] on textarea "we are hosting a raffle to raise funds for our cause, which builds schools in c…" at bounding box center [343, 389] width 549 height 86
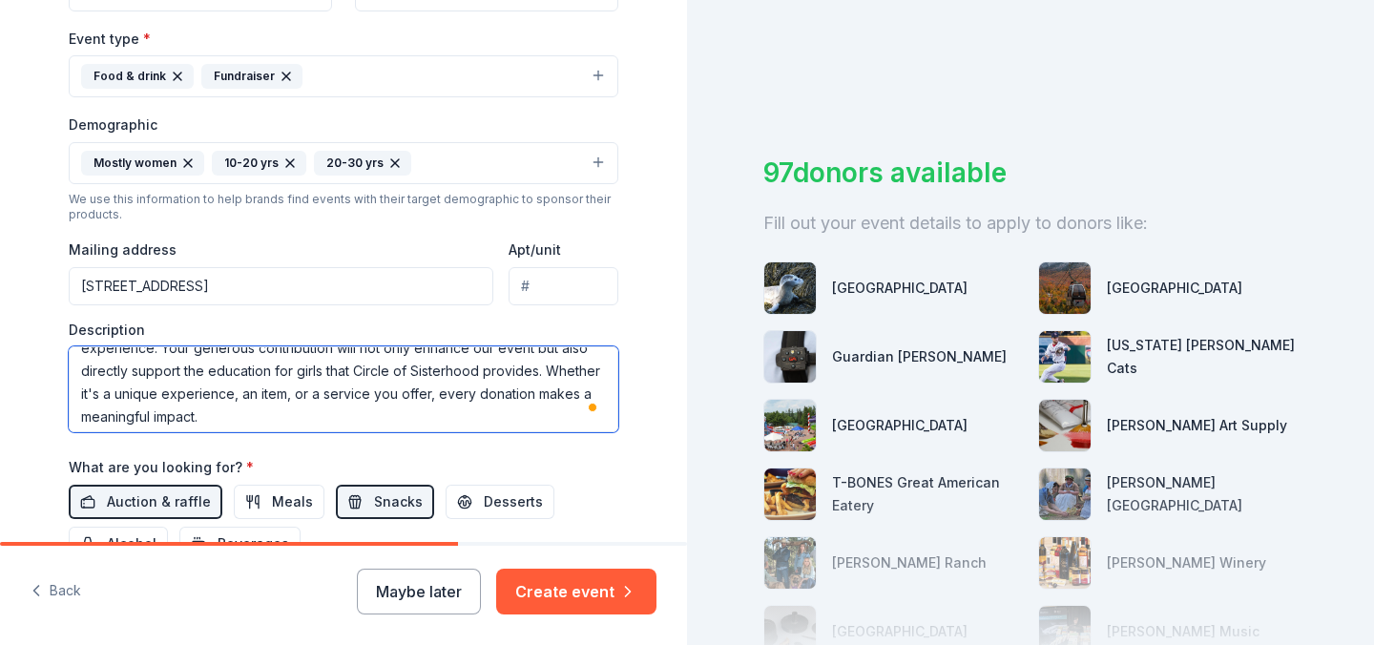
type textarea "We are hosting a raffle to raise funds for our cause, which builds schools in c…"
click at [692, 387] on div "97 donors available Fill out your event details to apply to donors like: Seacoa…" at bounding box center [1030, 322] width 687 height 645
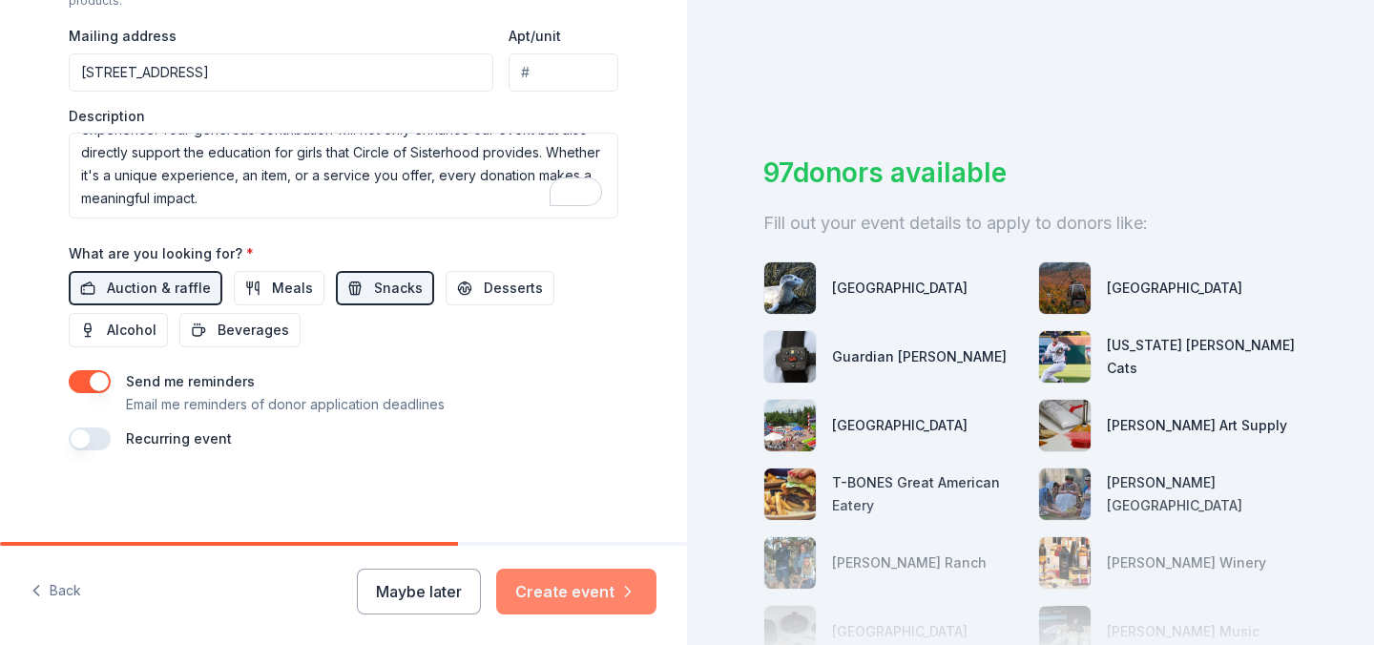
click at [594, 581] on button "Create event" at bounding box center [576, 591] width 160 height 46
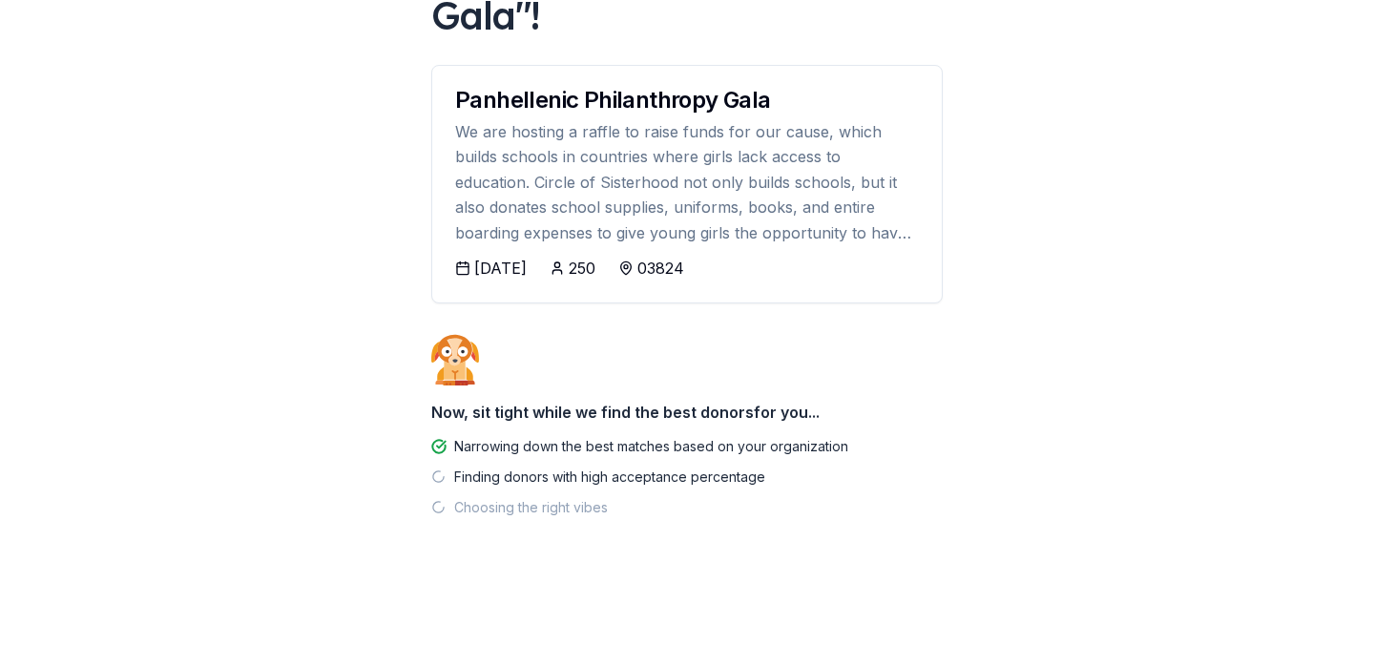
click at [523, 265] on div "11/13/2025" at bounding box center [500, 268] width 52 height 23
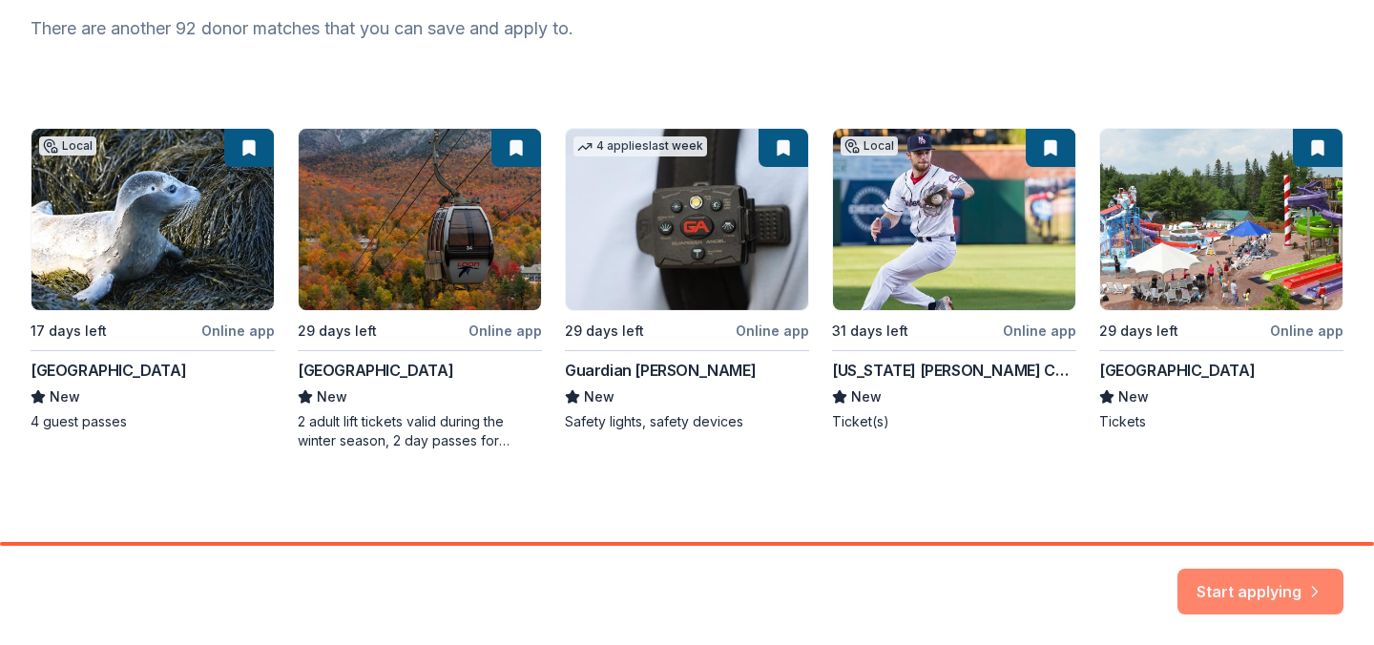
click at [1235, 592] on button "Start applying" at bounding box center [1260, 580] width 166 height 46
click at [1262, 583] on div "Start applying" at bounding box center [1260, 591] width 166 height 46
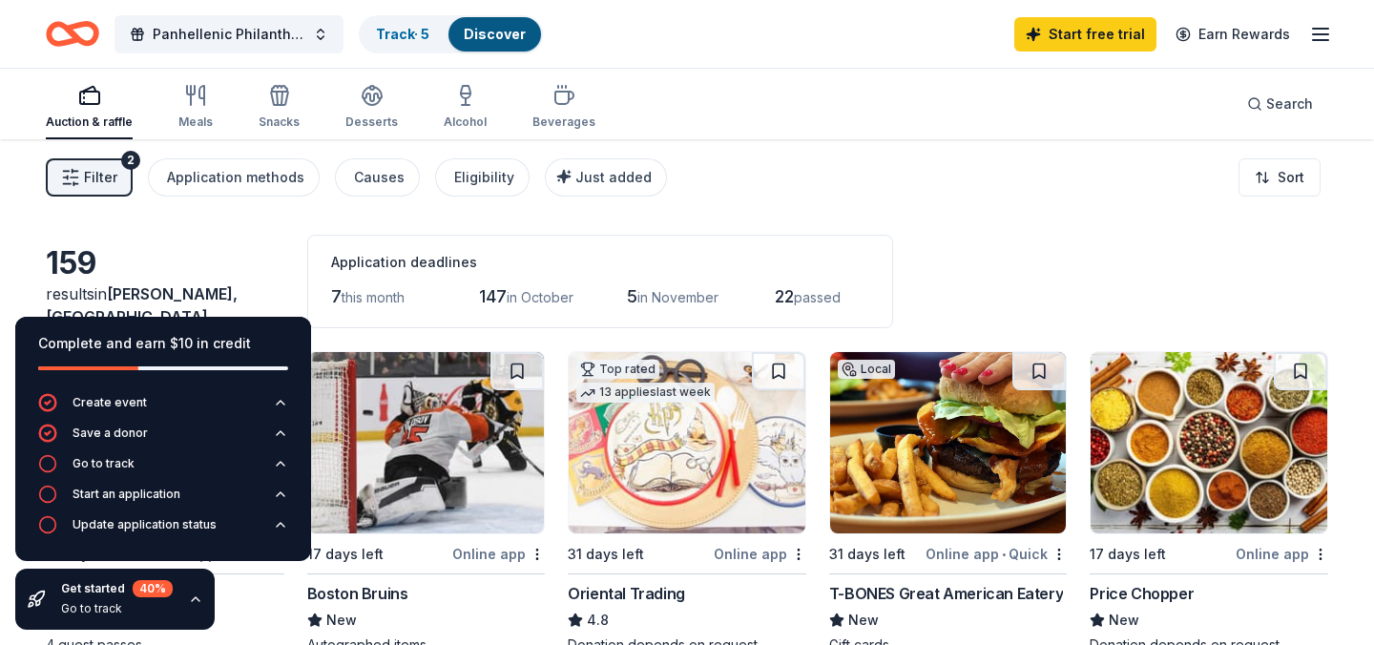
click at [1310, 42] on icon "button" at bounding box center [1320, 34] width 23 height 23
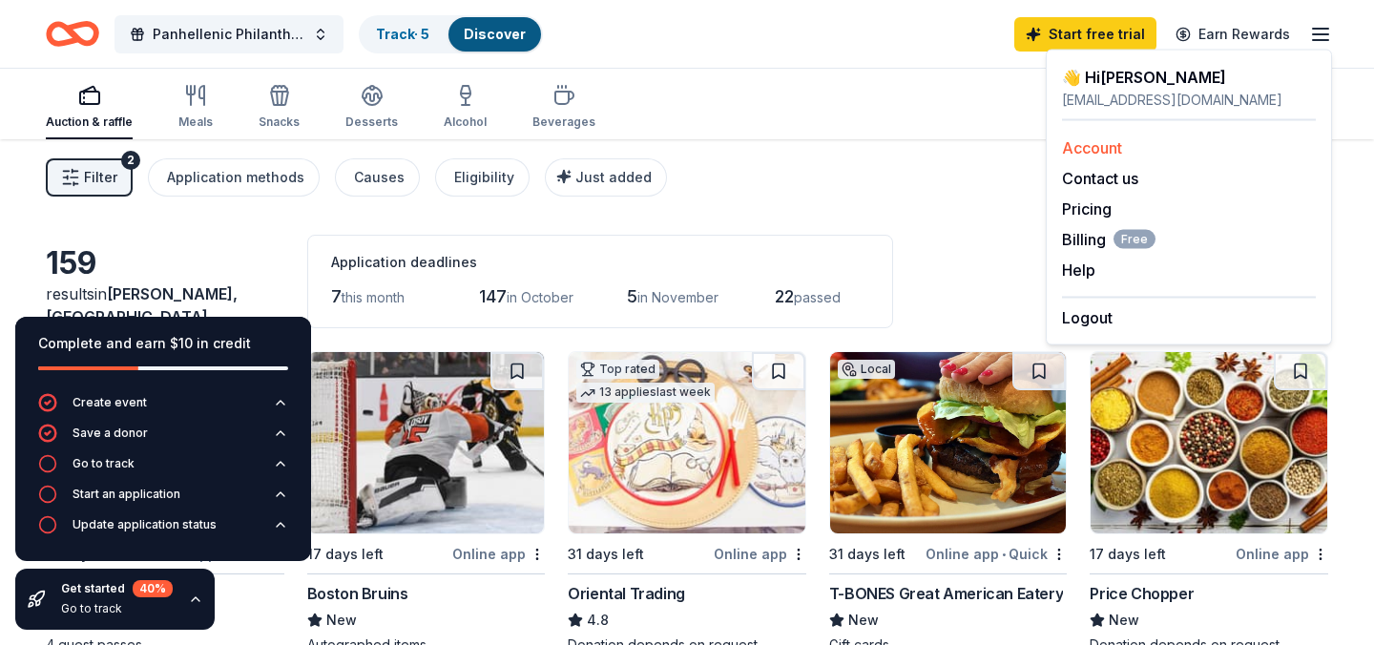
click at [1099, 142] on link "Account" at bounding box center [1092, 147] width 60 height 19
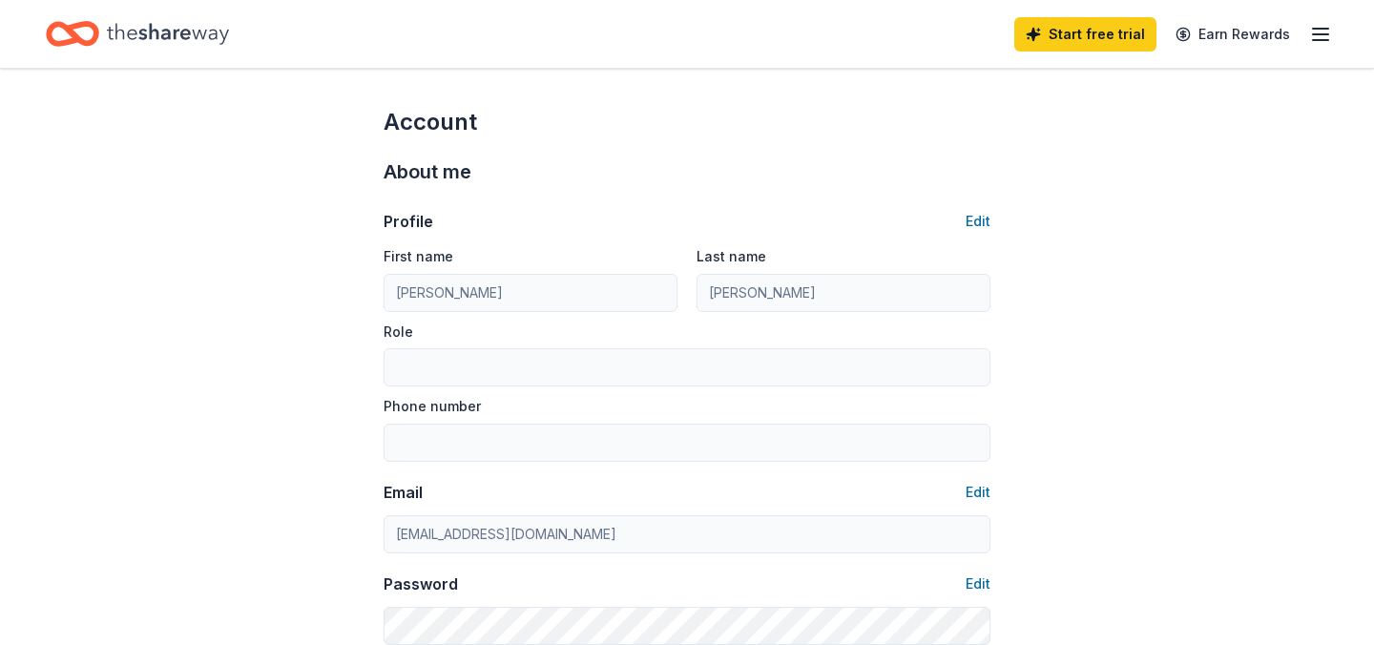
click at [1320, 40] on line "button" at bounding box center [1319, 40] width 15 height 0
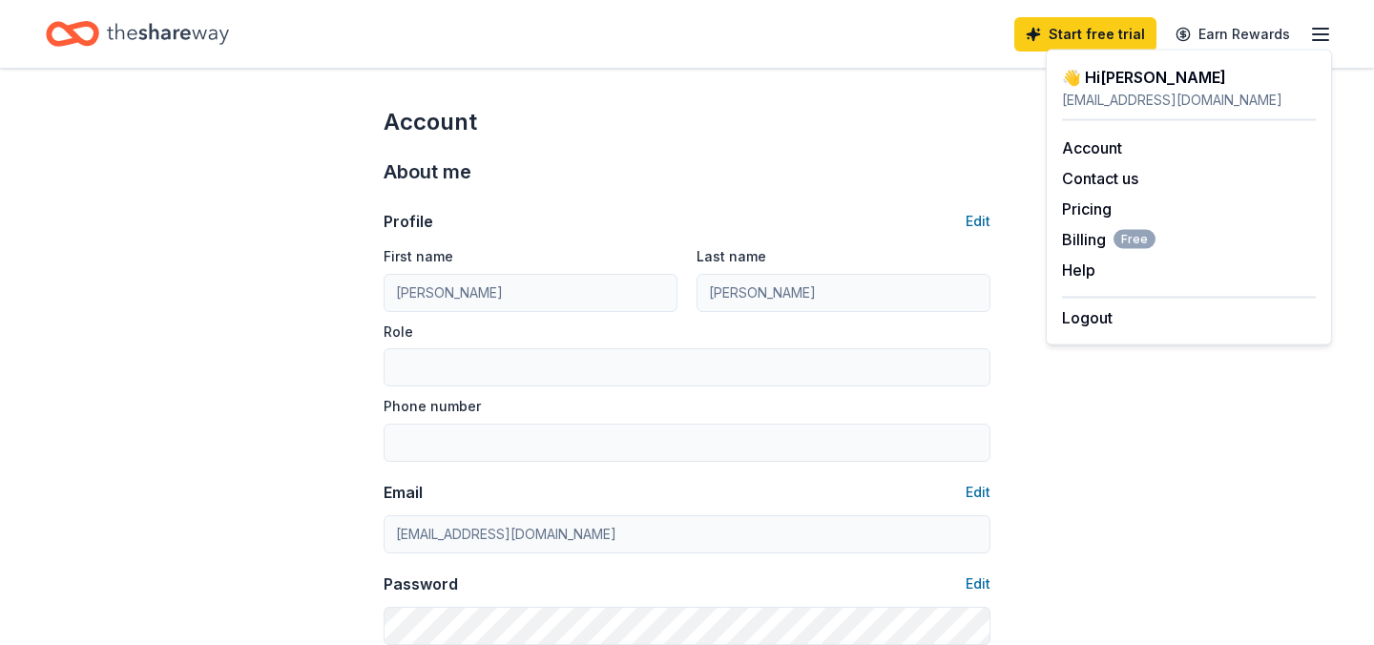
click at [1112, 77] on div "👋 Hi Sara" at bounding box center [1189, 77] width 254 height 23
click at [182, 23] on icon "Home" at bounding box center [168, 33] width 122 height 39
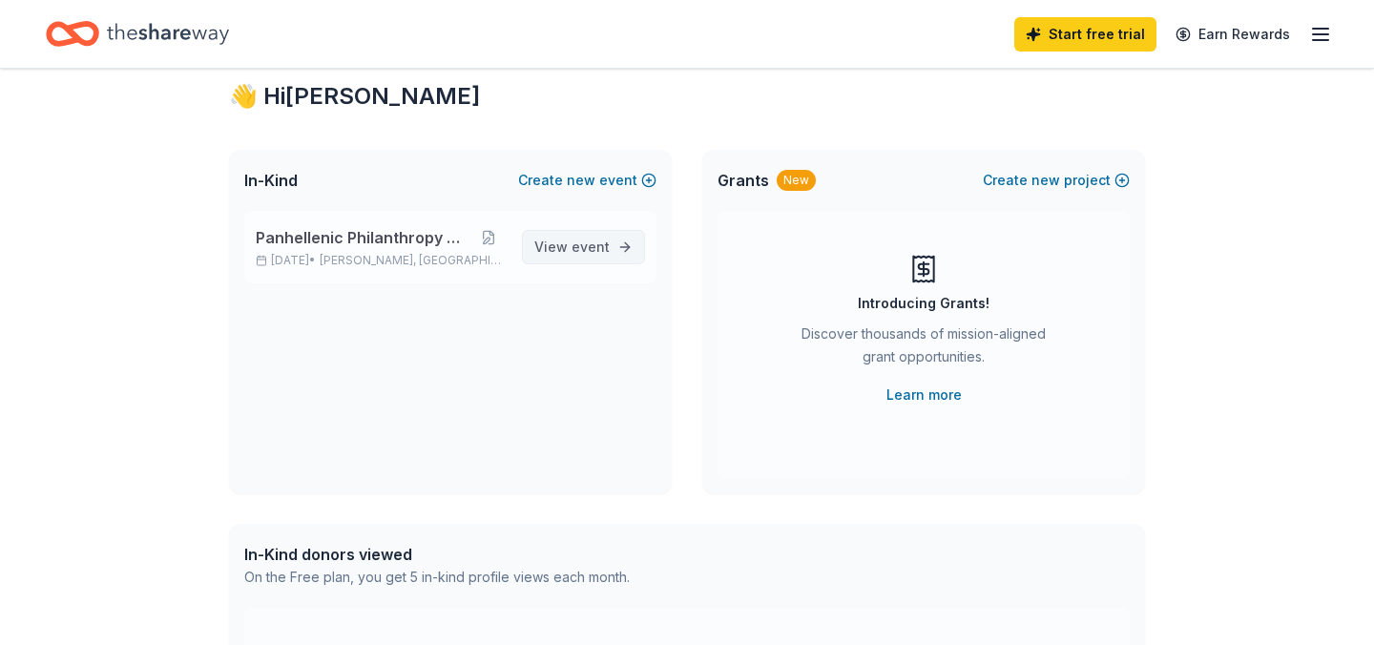
click at [540, 249] on span "View event" at bounding box center [571, 247] width 75 height 23
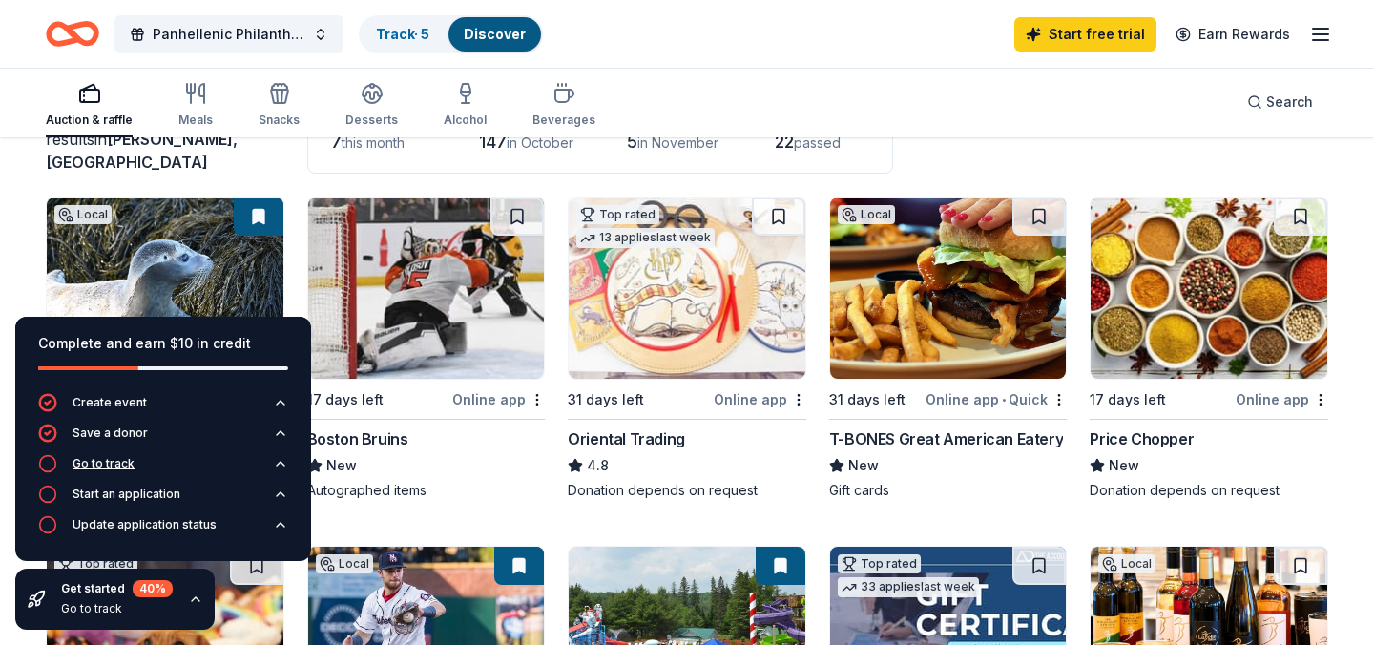
click at [124, 461] on div "Go to track" at bounding box center [103, 463] width 62 height 15
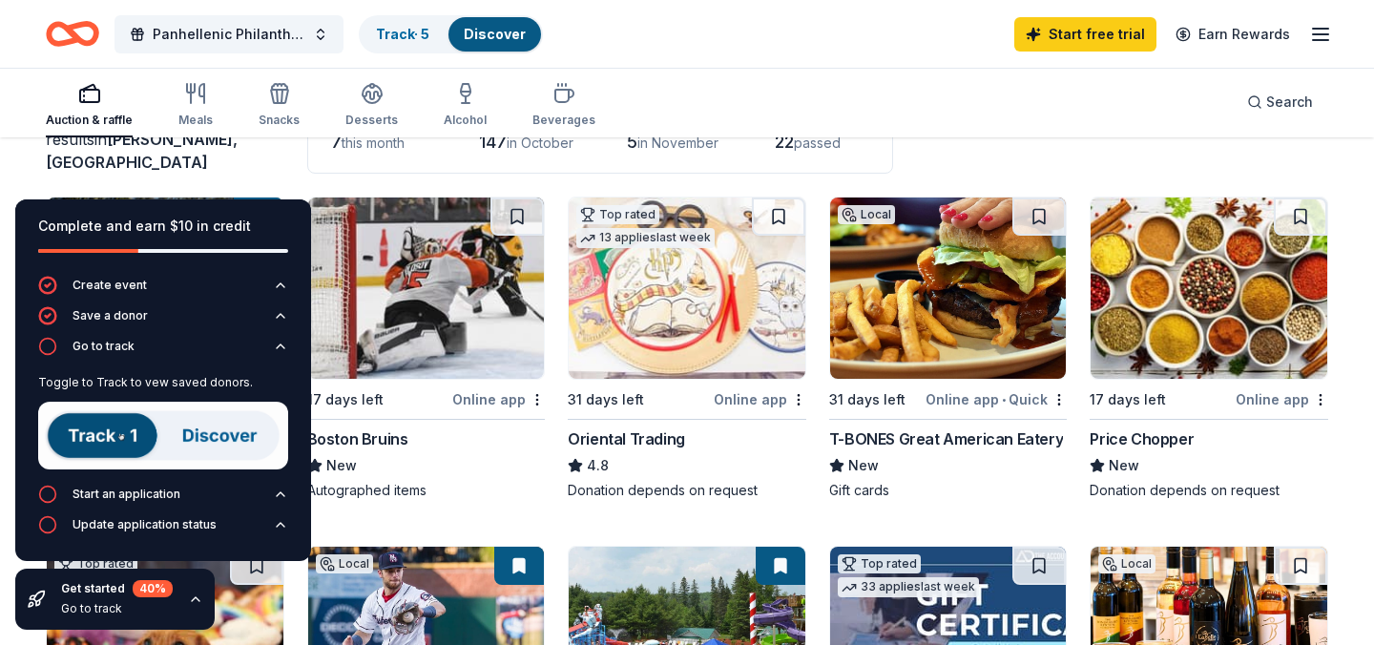
click at [844, 159] on div "Application deadlines 7 this month 147 in October 5 in November 22 passed" at bounding box center [600, 126] width 586 height 93
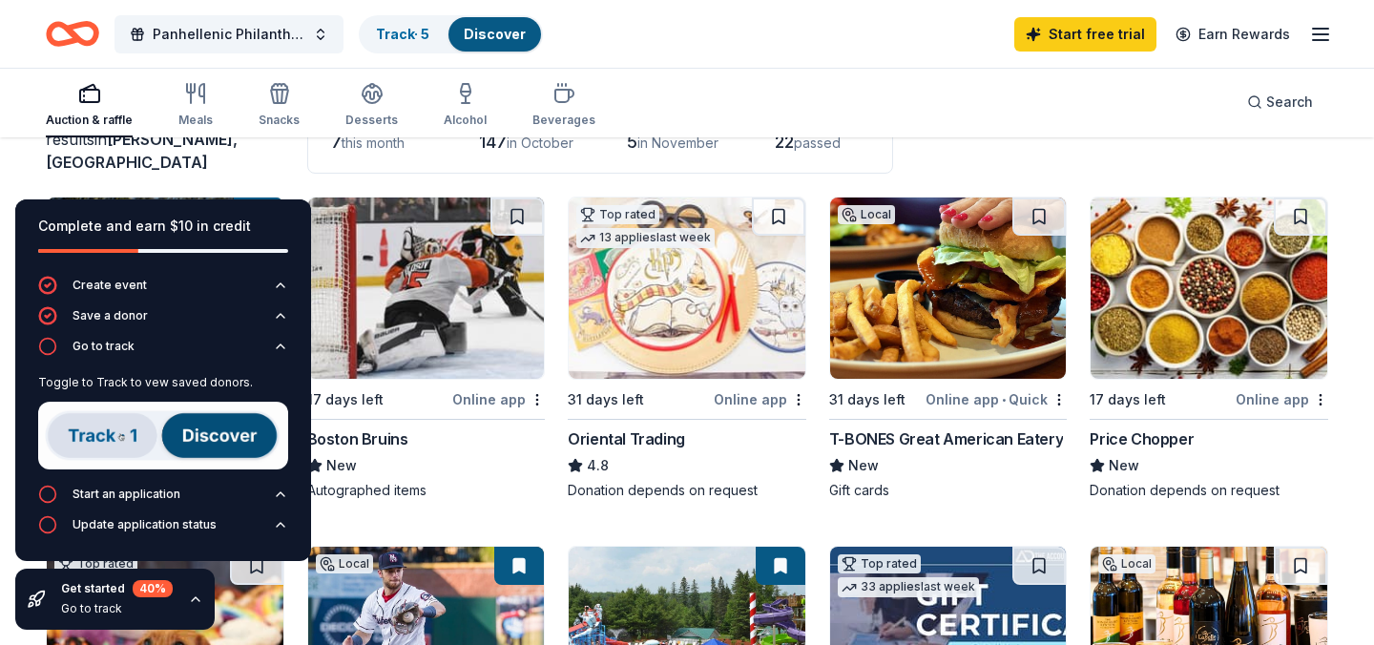
click at [506, 36] on link "Discover" at bounding box center [495, 34] width 62 height 16
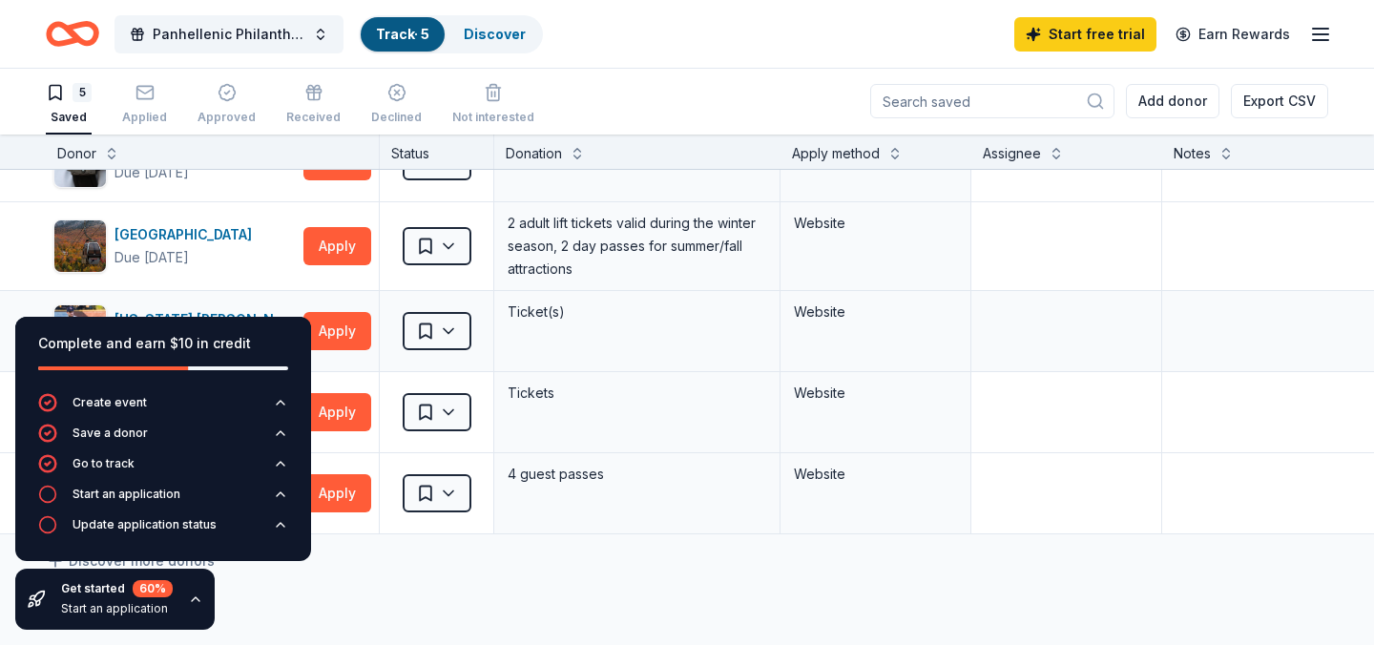
scroll to position [60, 0]
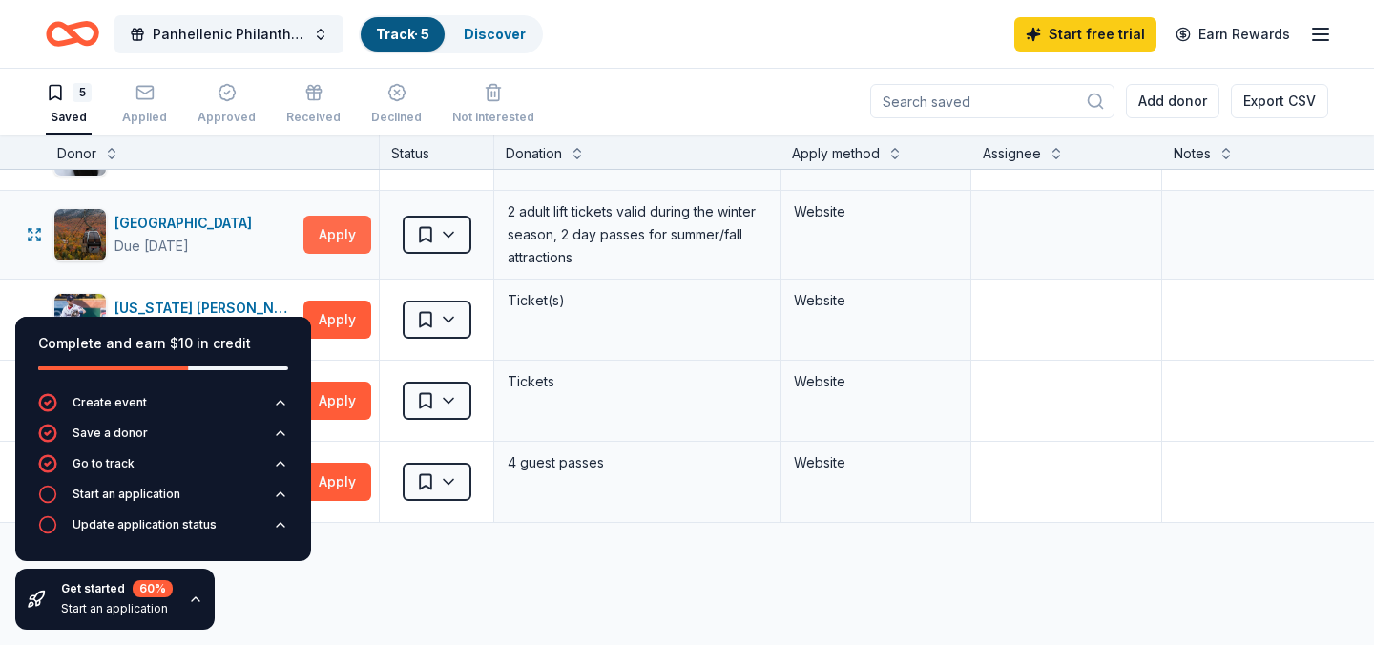
click at [337, 242] on button "Apply" at bounding box center [337, 235] width 68 height 38
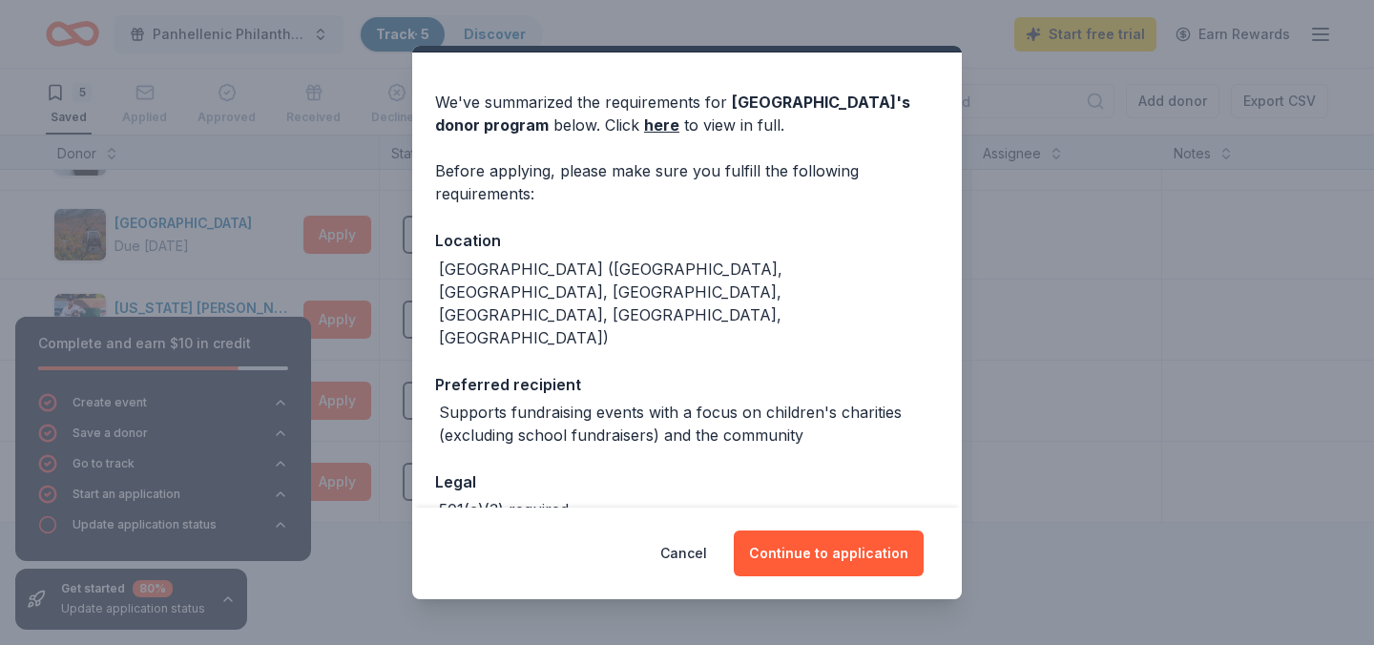
scroll to position [94, 0]
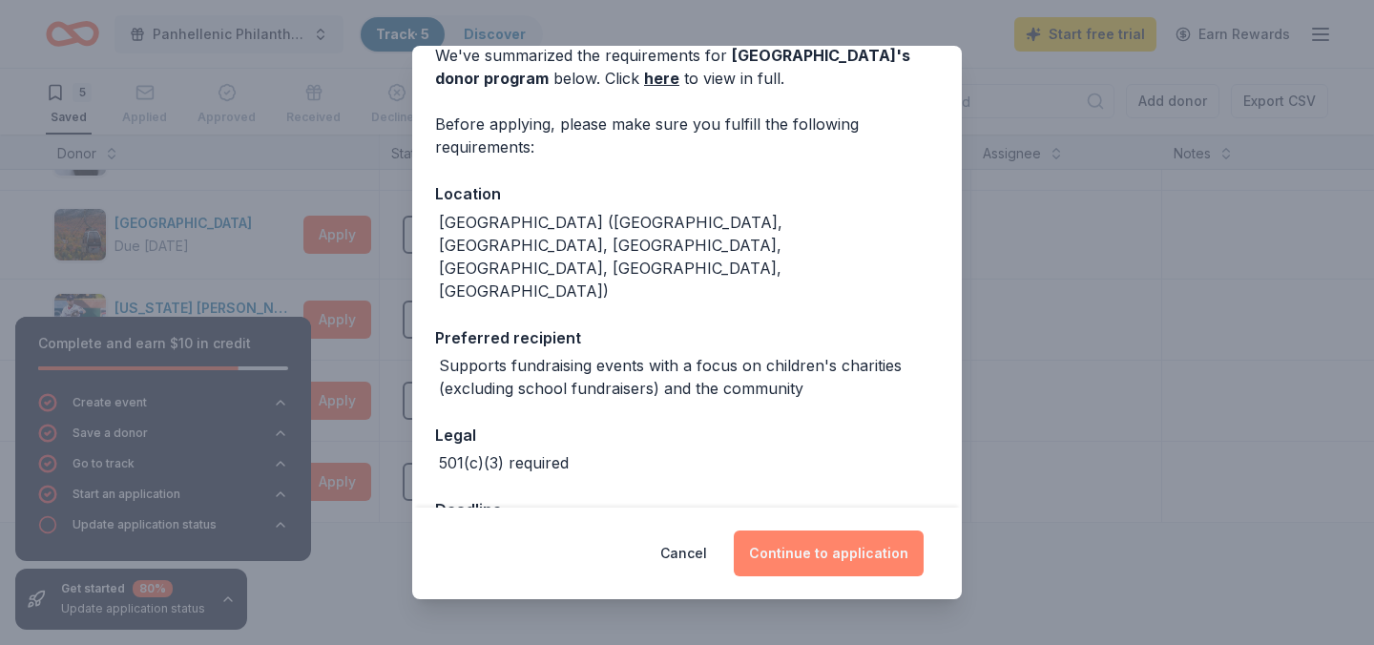
click at [832, 534] on button "Continue to application" at bounding box center [828, 553] width 190 height 46
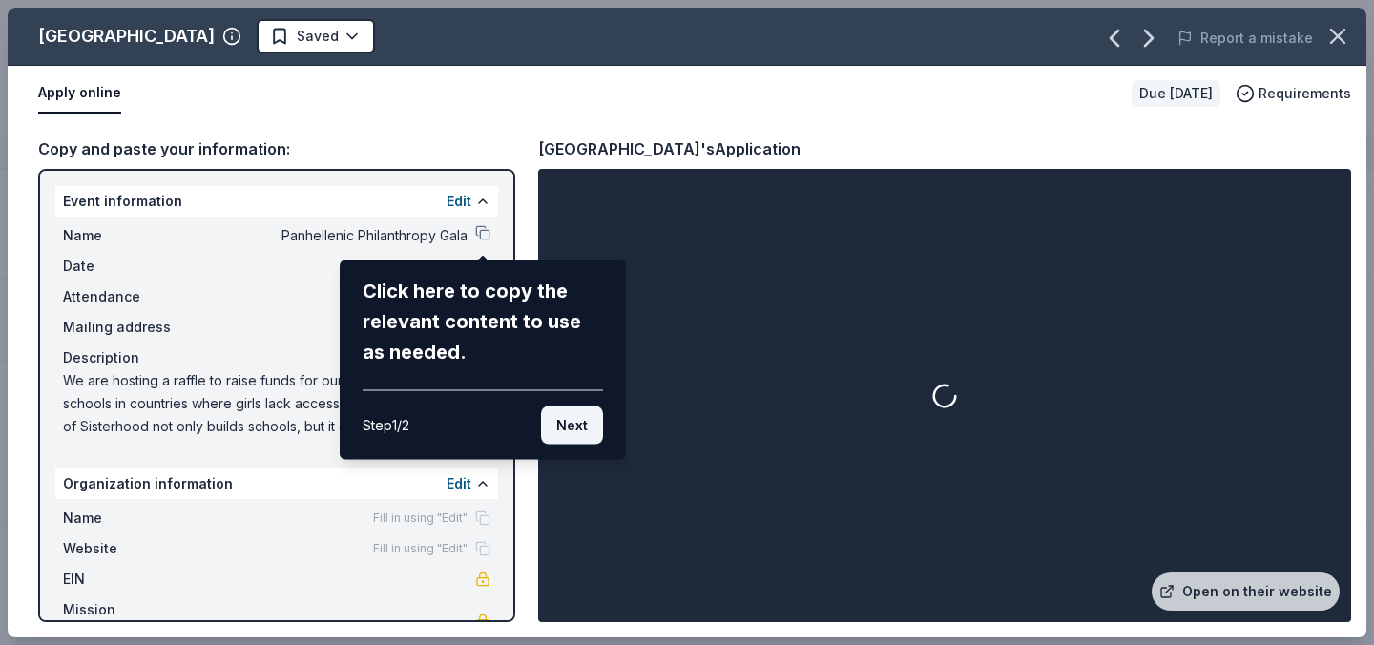
click at [589, 420] on button "Next" at bounding box center [572, 425] width 62 height 38
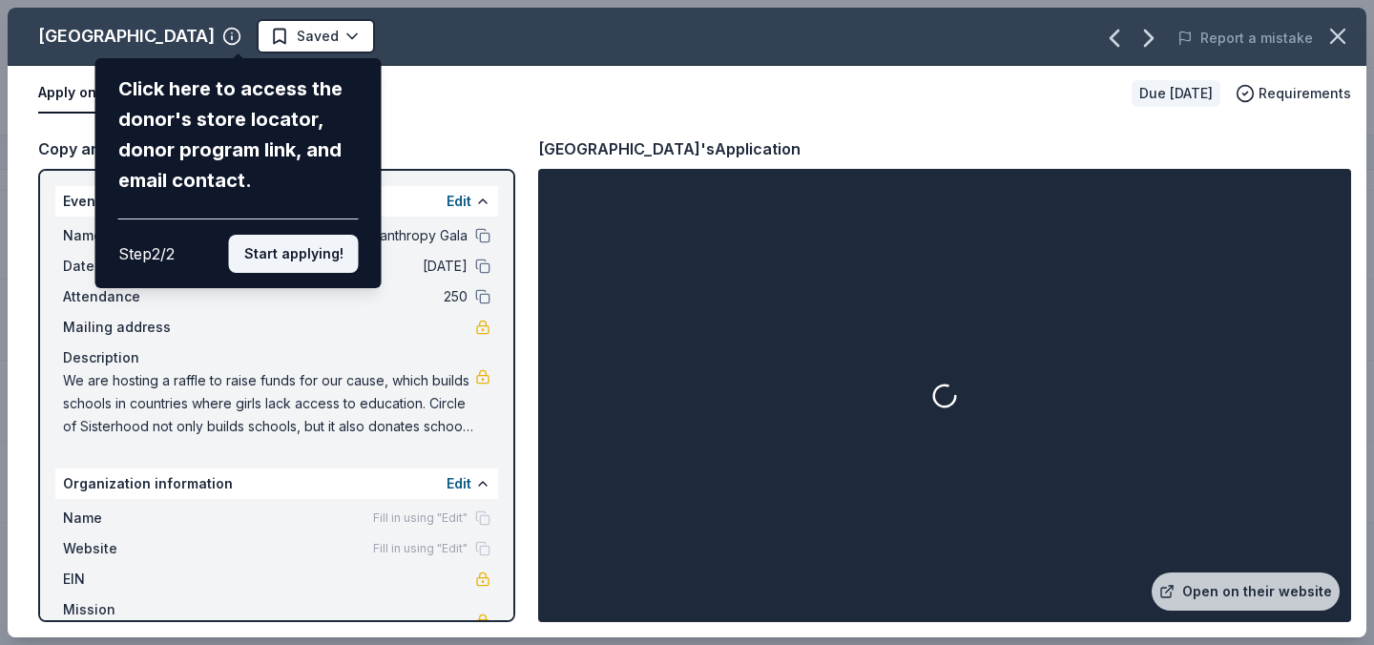
click at [330, 255] on button "Start applying!" at bounding box center [294, 254] width 130 height 38
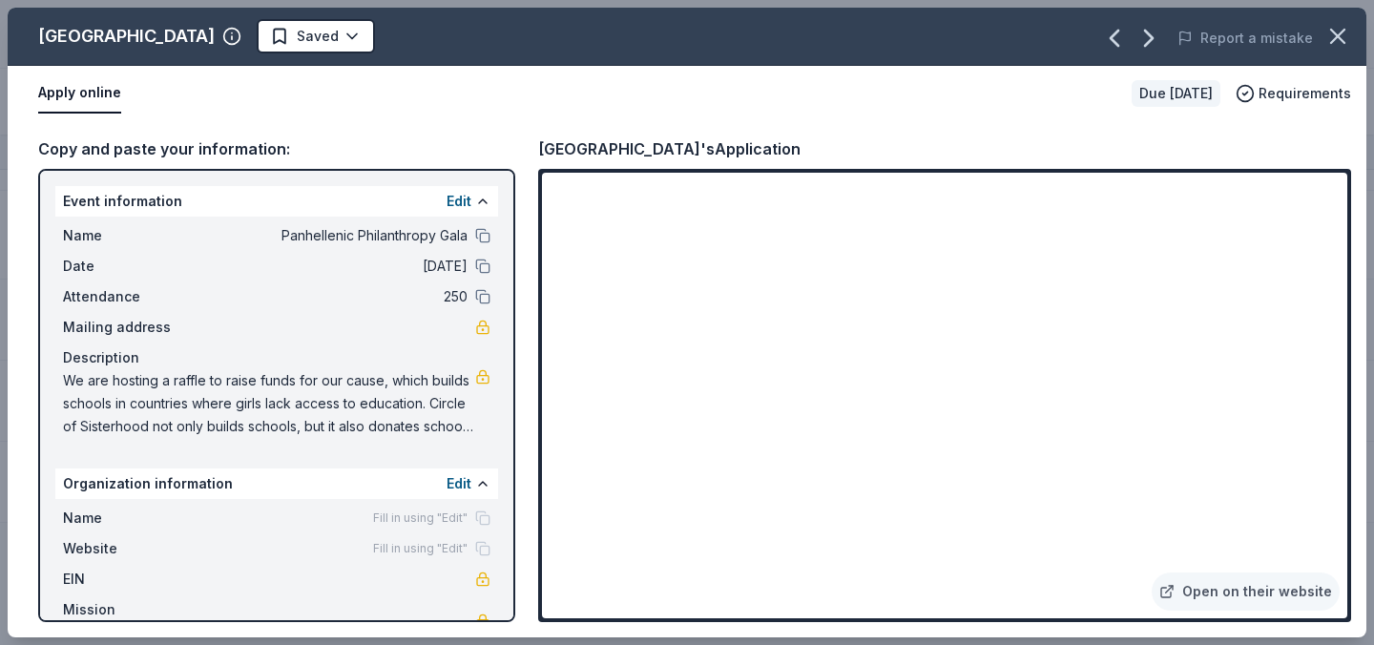
click at [748, 455] on div "Loon Mountain Resort Saved Report a mistake Apply online Due in 29 days Require…" at bounding box center [687, 323] width 1358 height 630
click at [728, 459] on div "Loon Mountain Resort Saved Report a mistake Apply online Due in 29 days Require…" at bounding box center [687, 323] width 1358 height 630
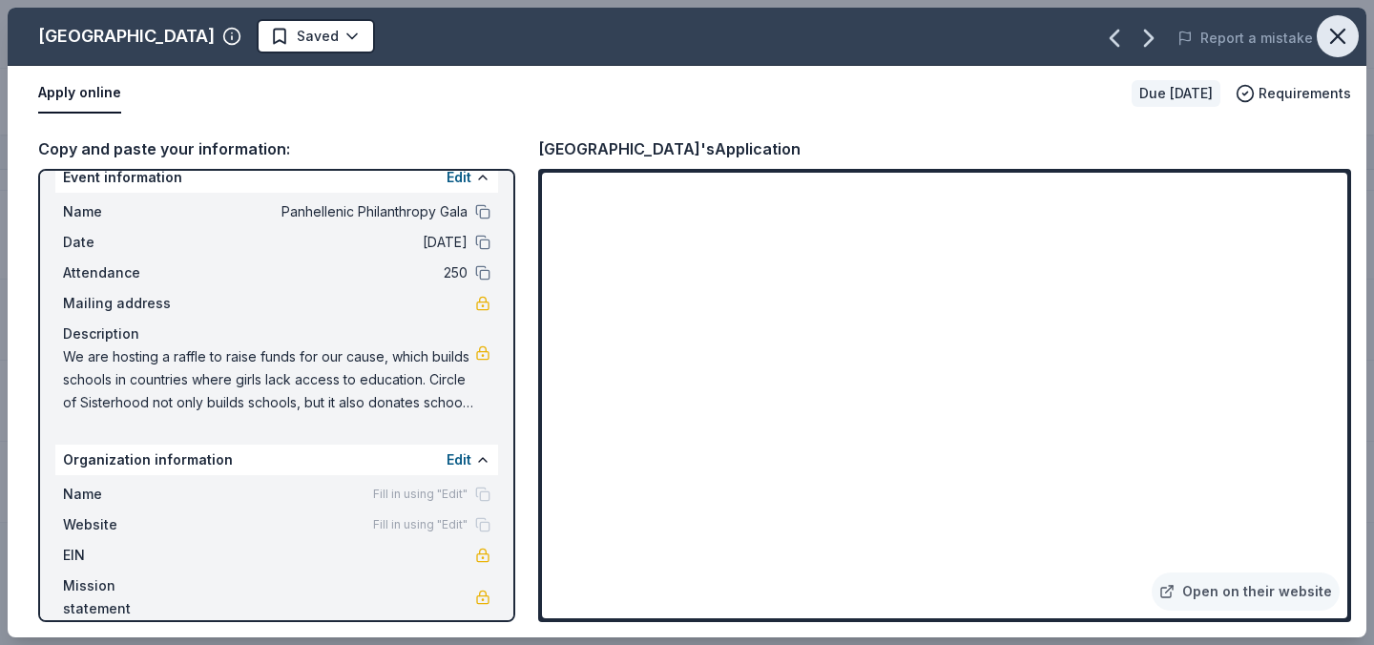
click at [1334, 35] on icon "button" at bounding box center [1337, 36] width 27 height 27
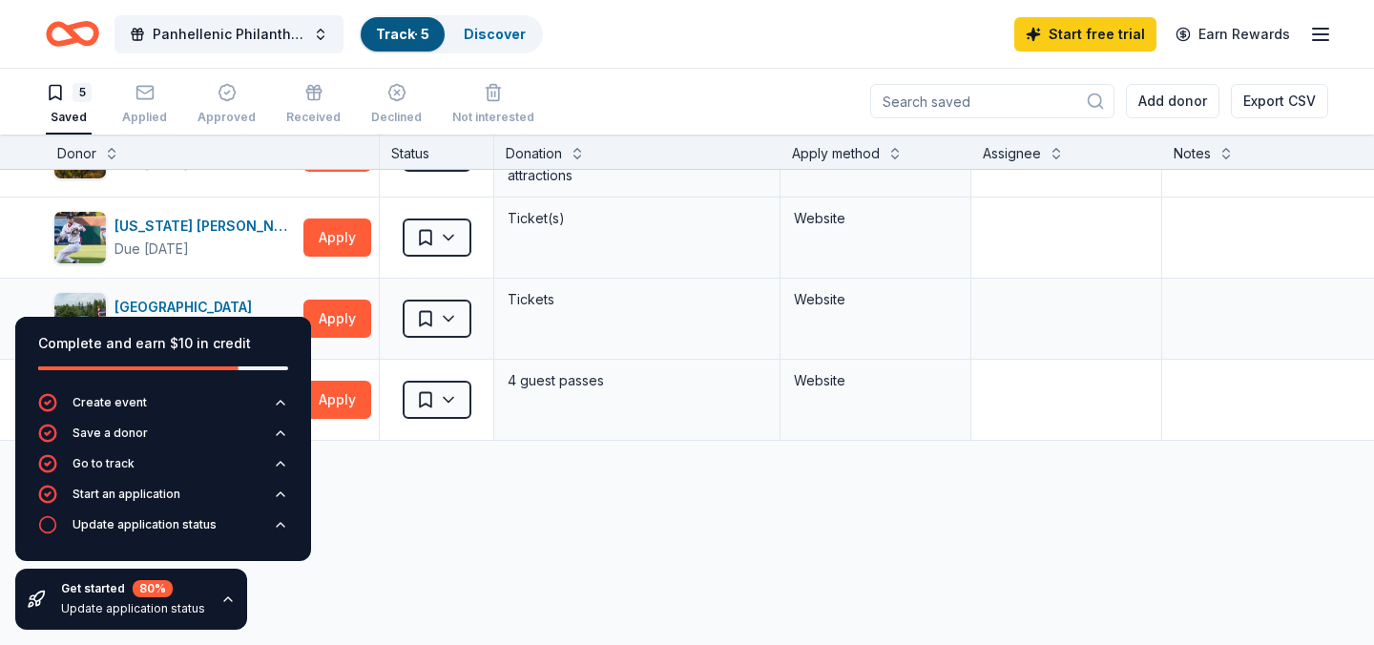
scroll to position [0, 0]
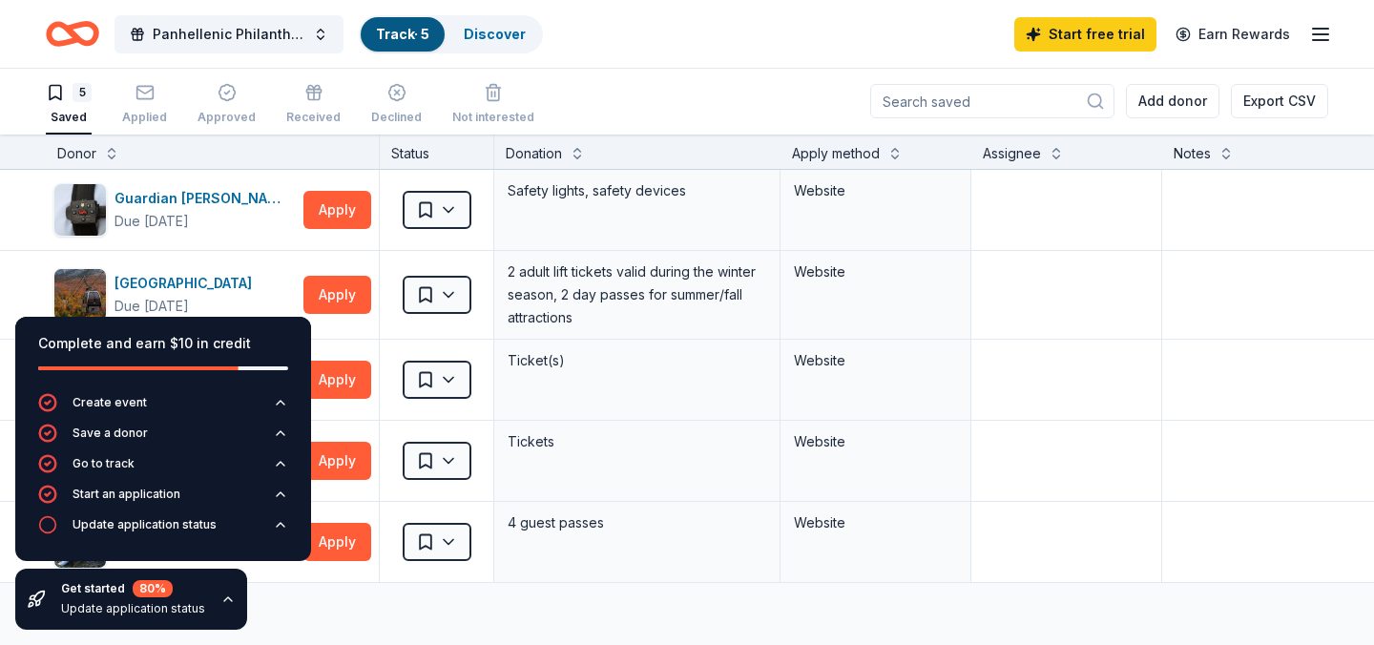
click at [425, 34] on link "Track · 5" at bounding box center [402, 34] width 53 height 16
click at [472, 40] on link "Discover" at bounding box center [495, 34] width 62 height 16
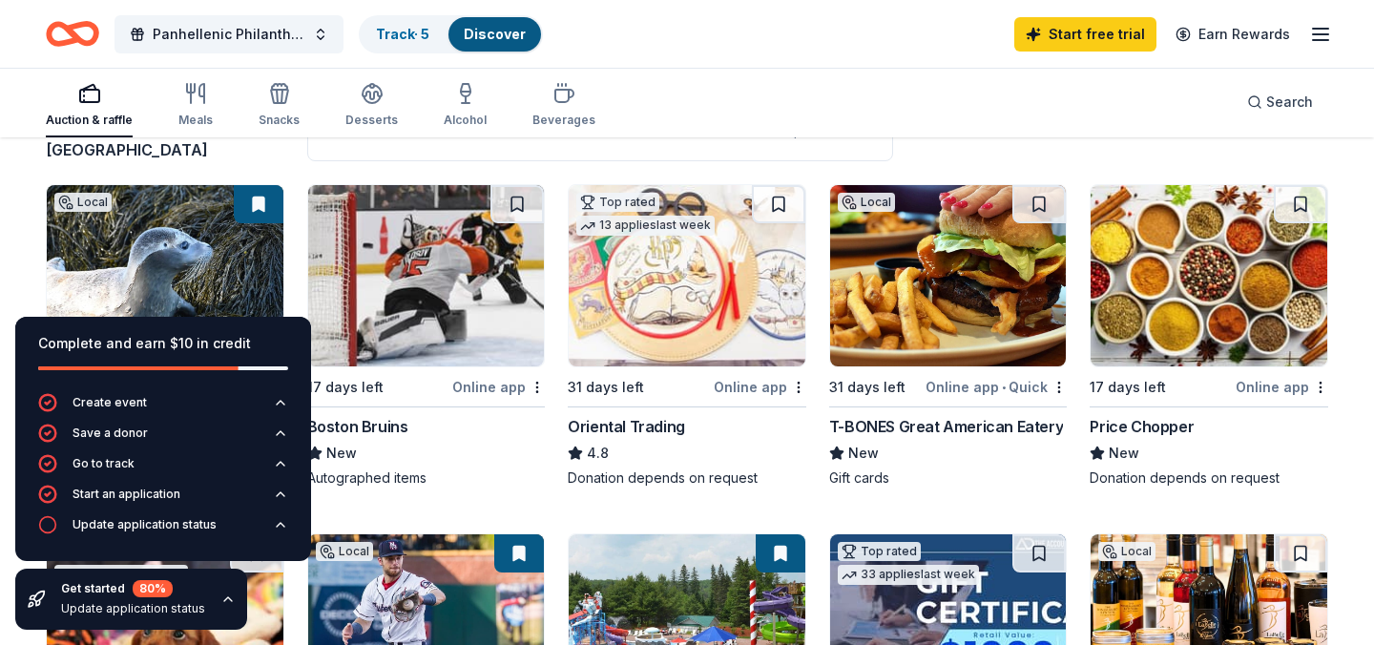
scroll to position [170, 0]
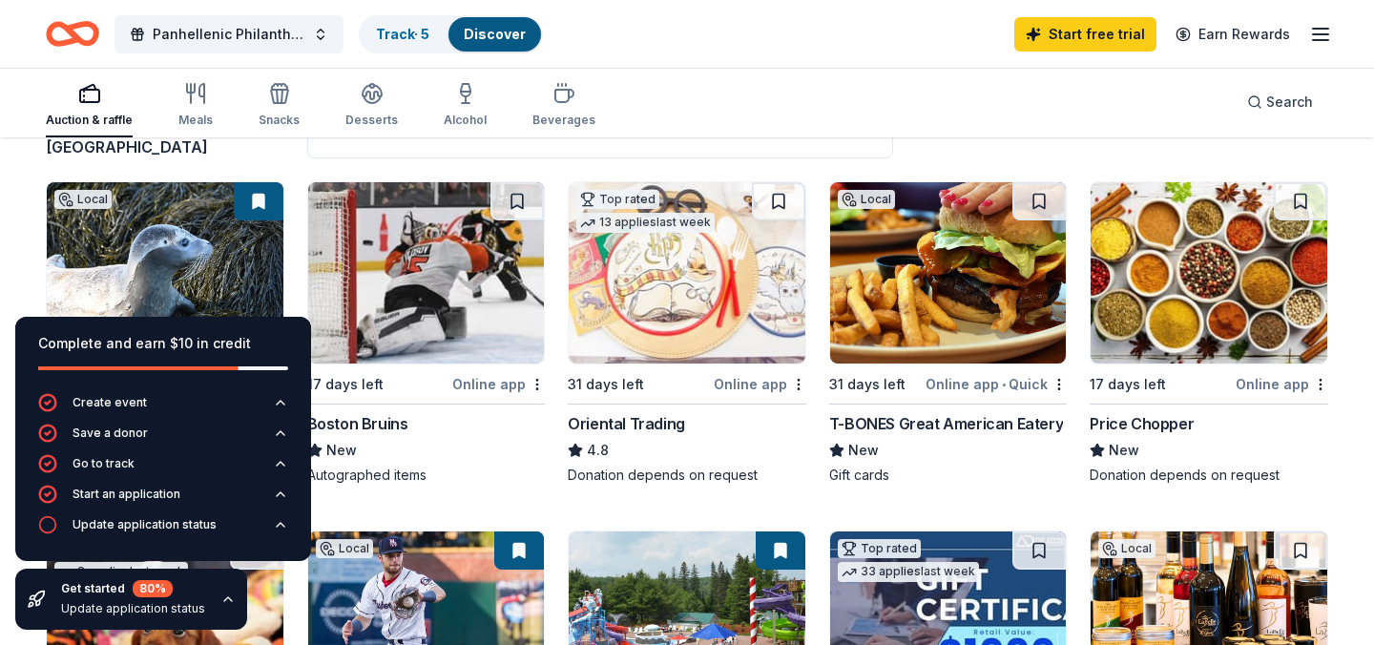
click at [215, 589] on div "Get started 80 % Update application status" at bounding box center [131, 598] width 232 height 61
click at [224, 601] on icon "button" at bounding box center [227, 598] width 15 height 15
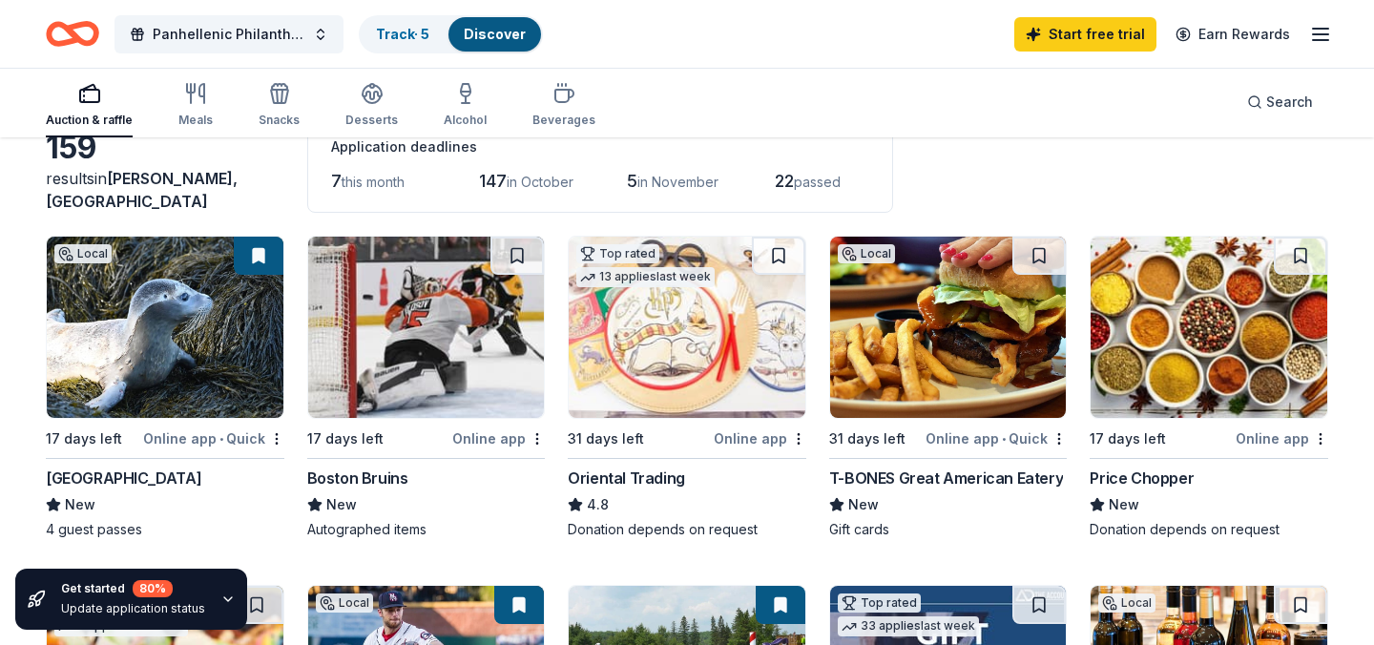
scroll to position [131, 0]
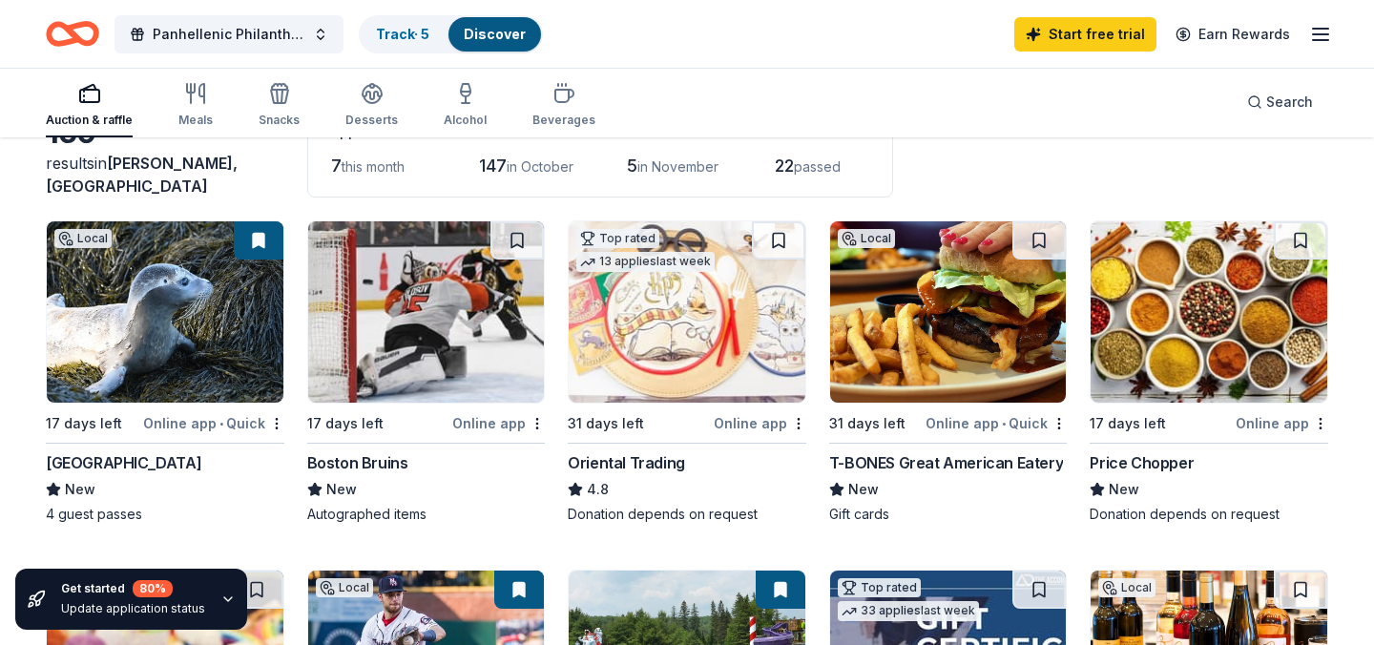
click at [407, 336] on img at bounding box center [426, 311] width 237 height 181
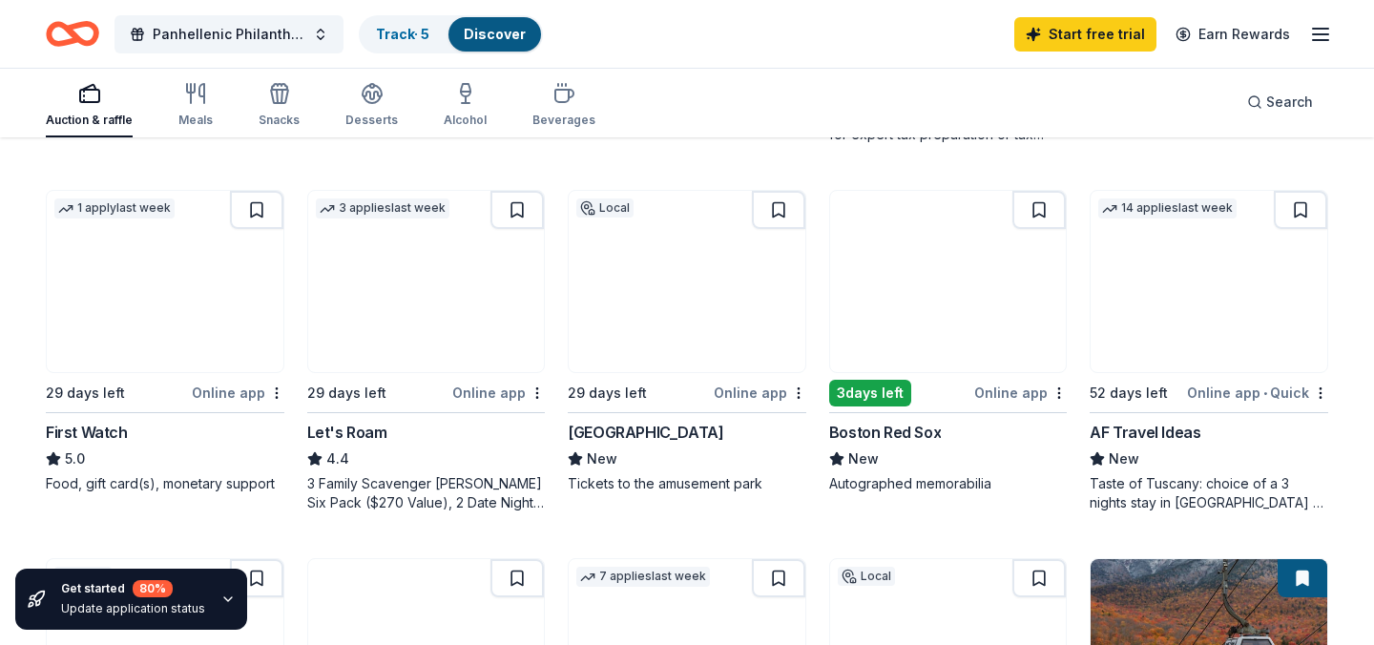
scroll to position [881, 0]
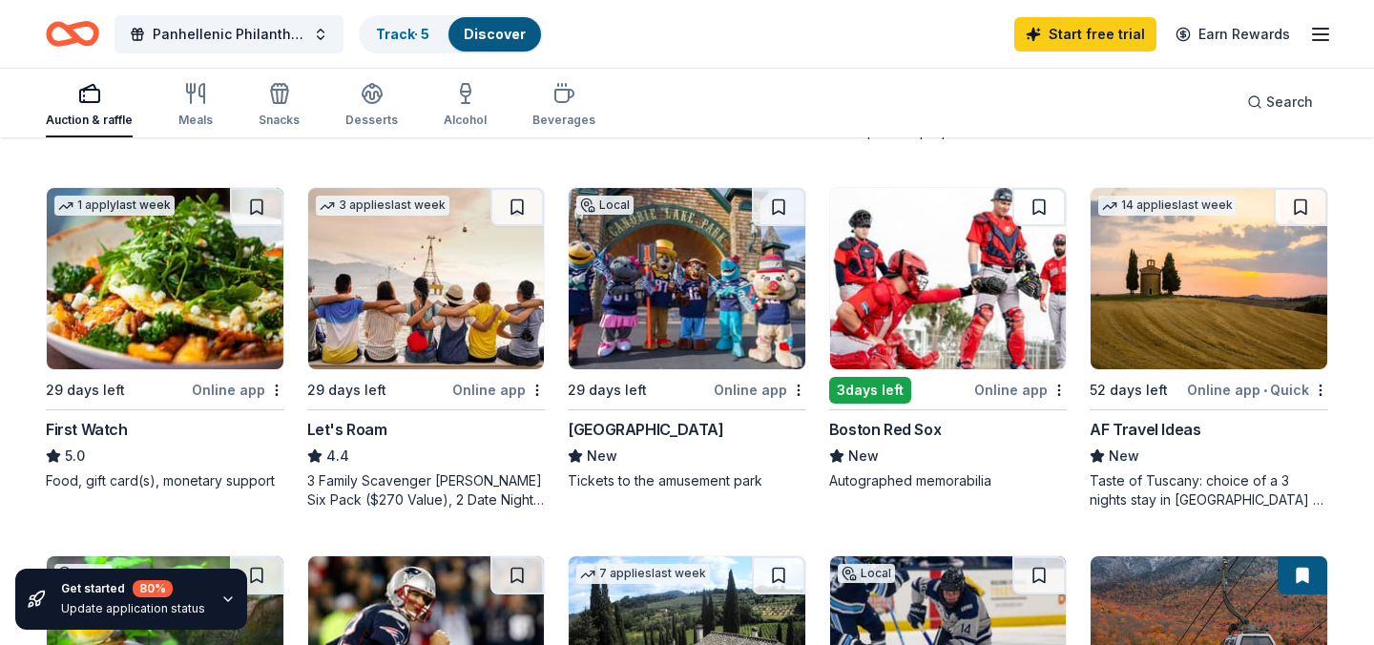
click at [958, 274] on img at bounding box center [948, 278] width 237 height 181
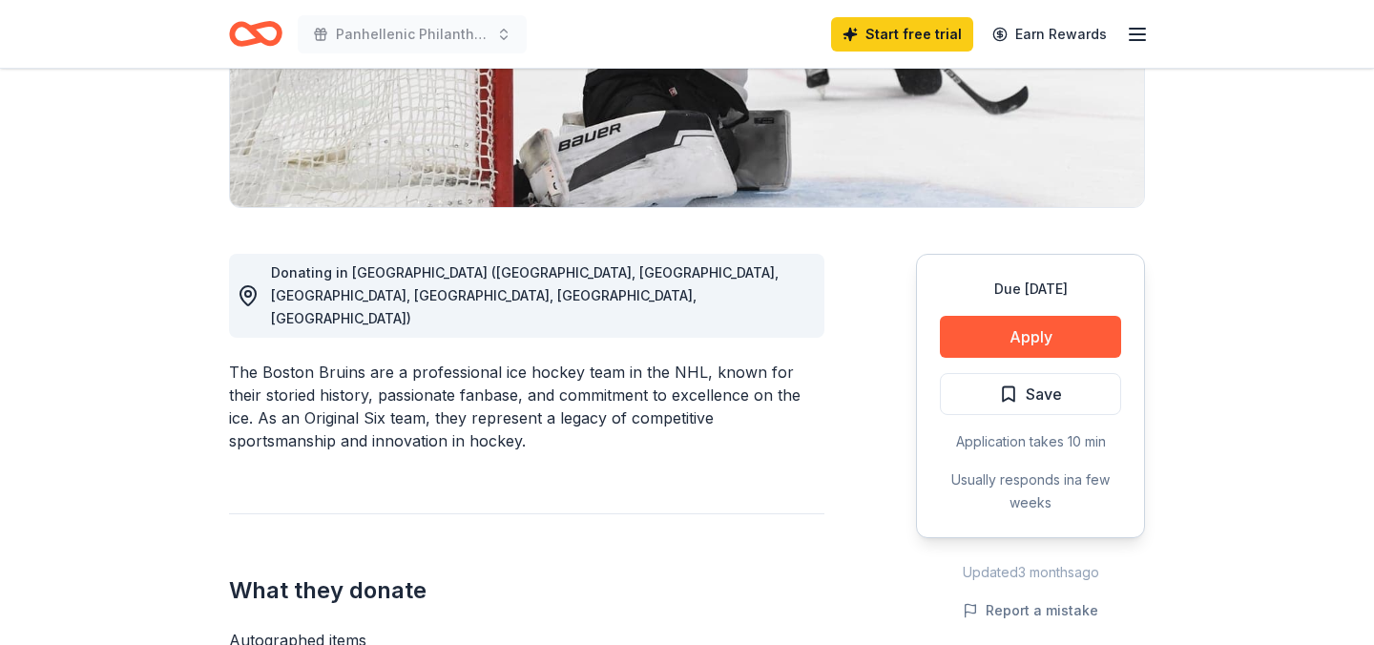
scroll to position [392, 0]
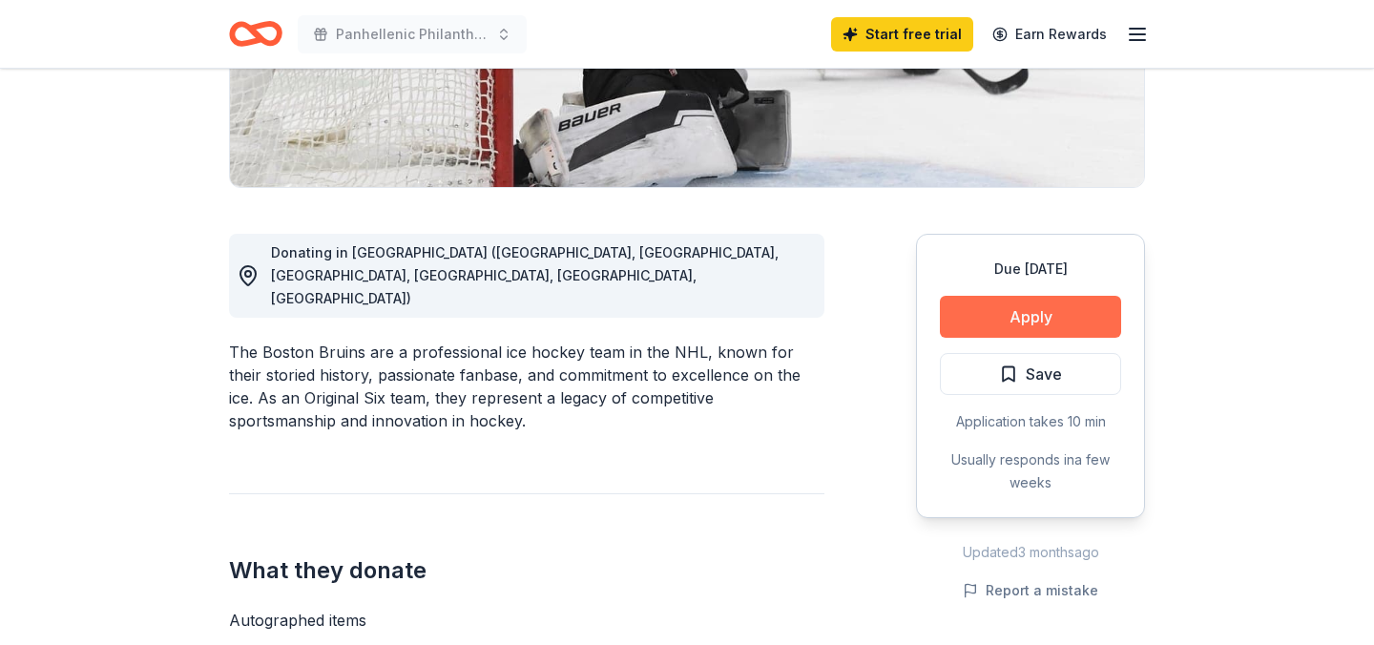
click at [1096, 311] on button "Apply" at bounding box center [1030, 317] width 181 height 42
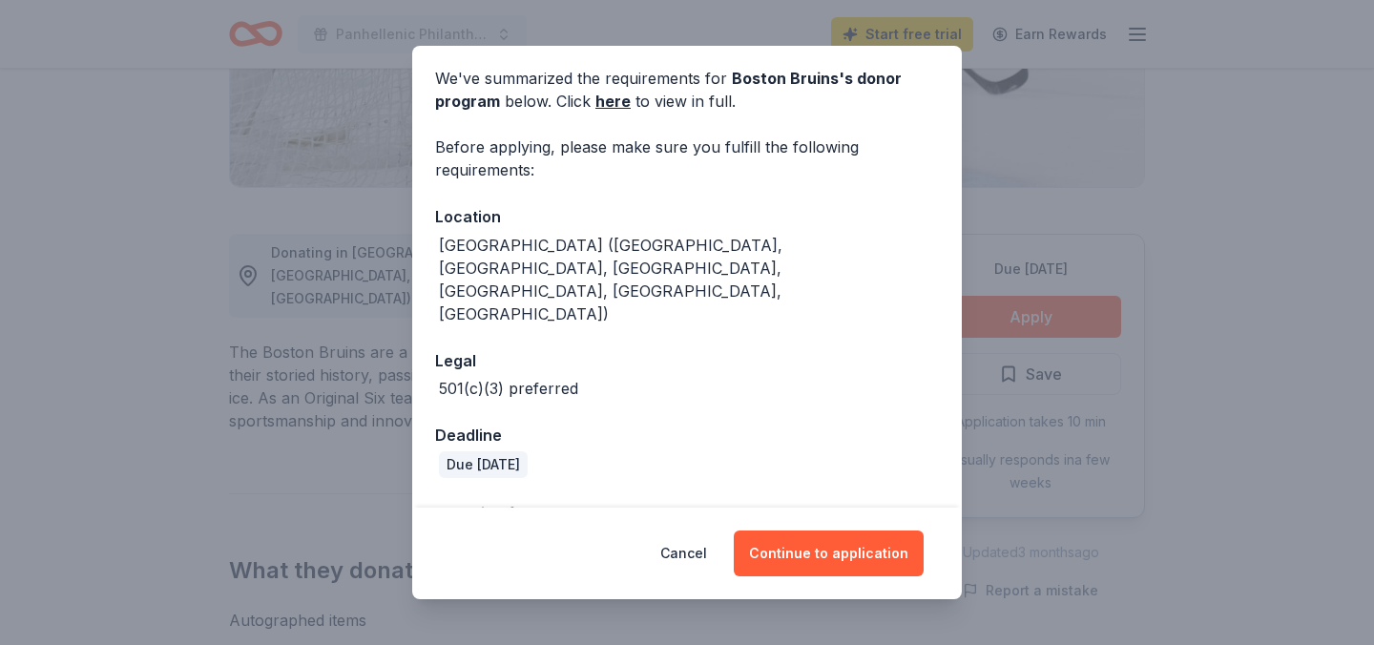
scroll to position [0, 0]
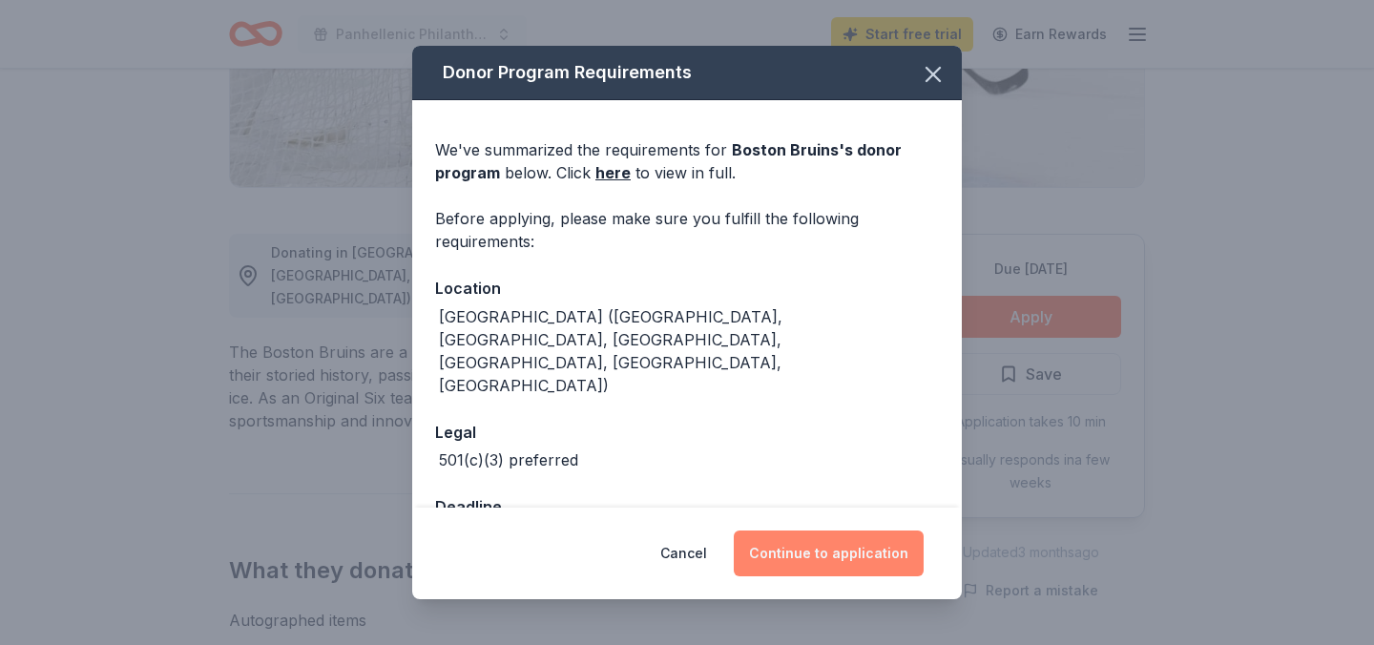
click at [855, 541] on button "Continue to application" at bounding box center [828, 553] width 190 height 46
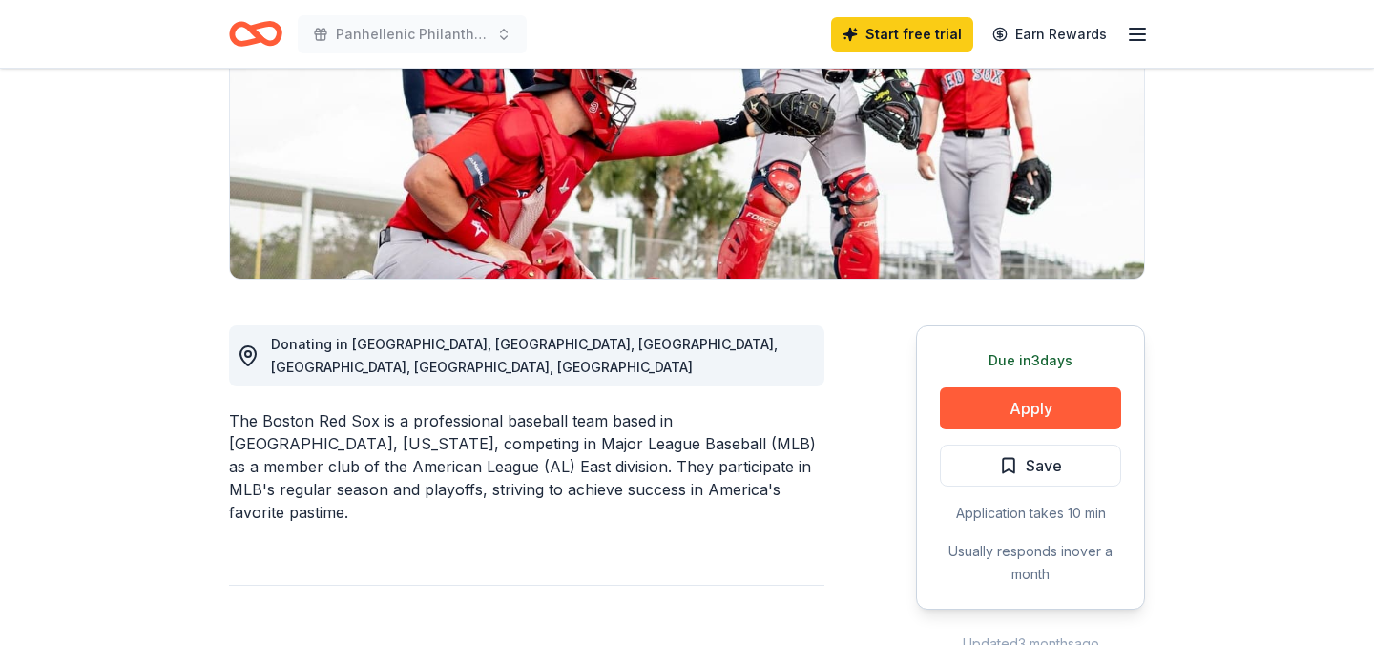
scroll to position [482, 0]
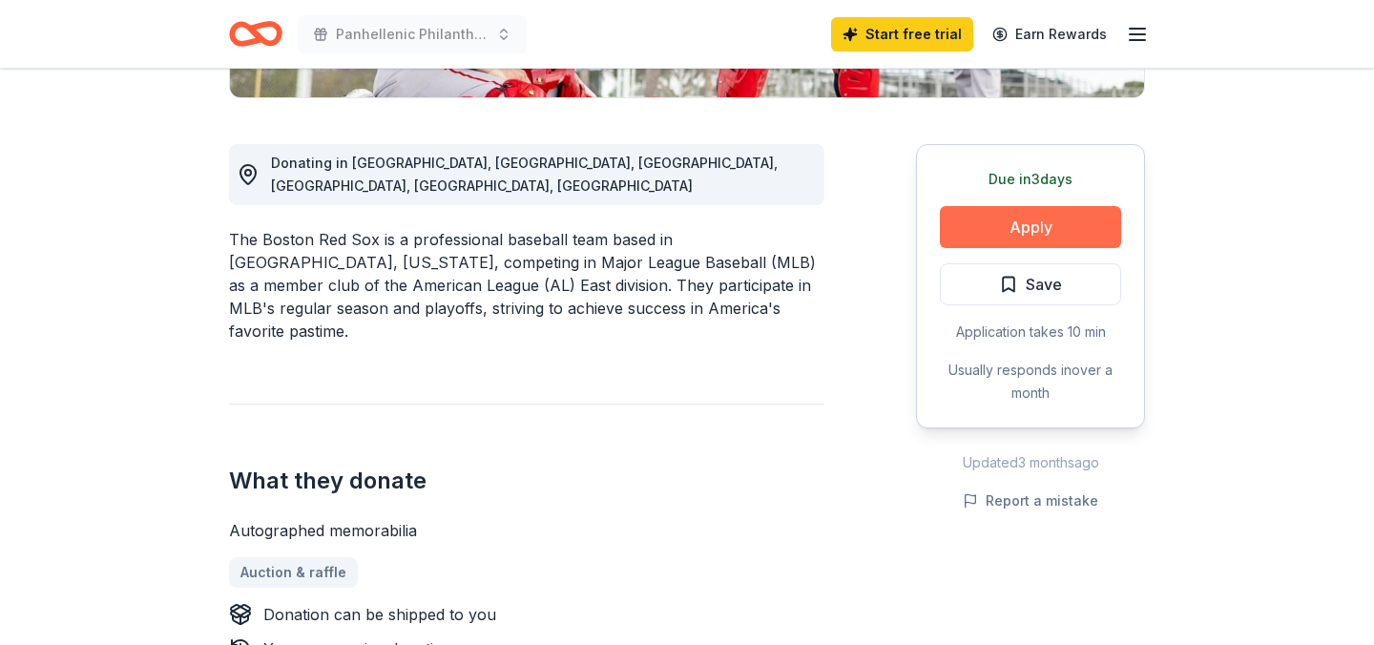
click at [960, 227] on button "Apply" at bounding box center [1030, 227] width 181 height 42
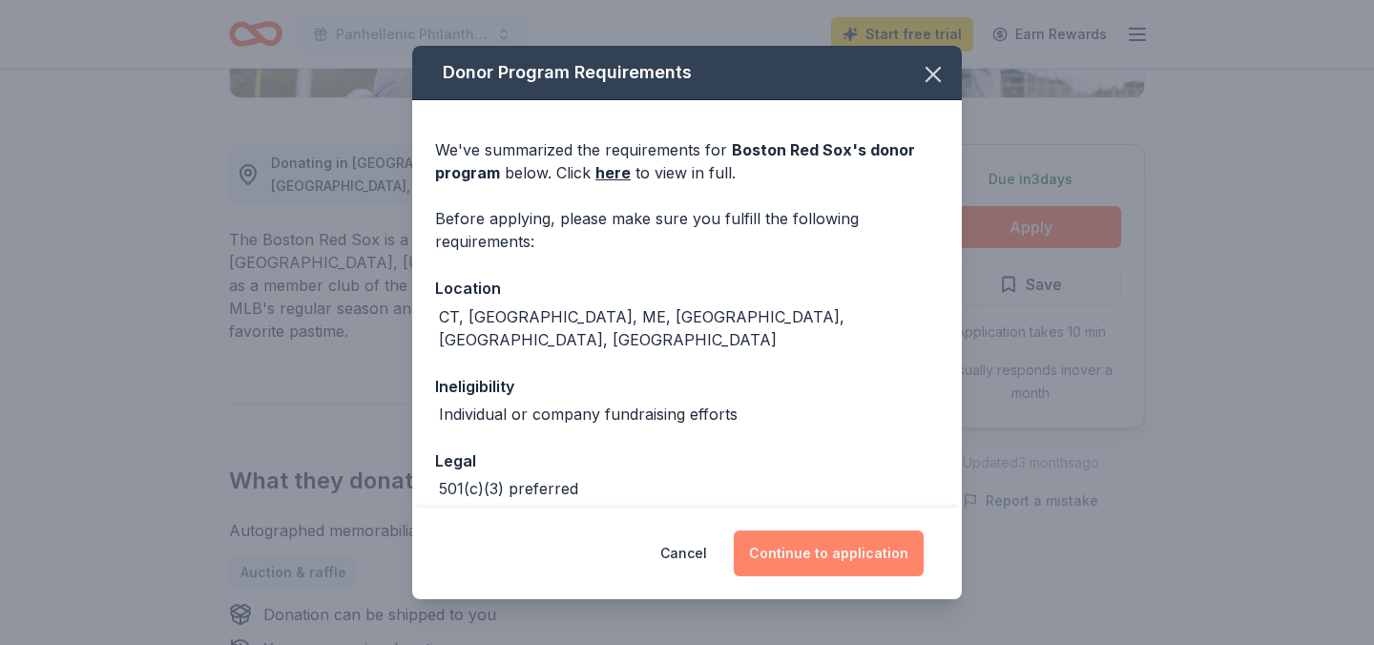
click at [850, 544] on button "Continue to application" at bounding box center [828, 553] width 190 height 46
